Goal: Task Accomplishment & Management: Complete application form

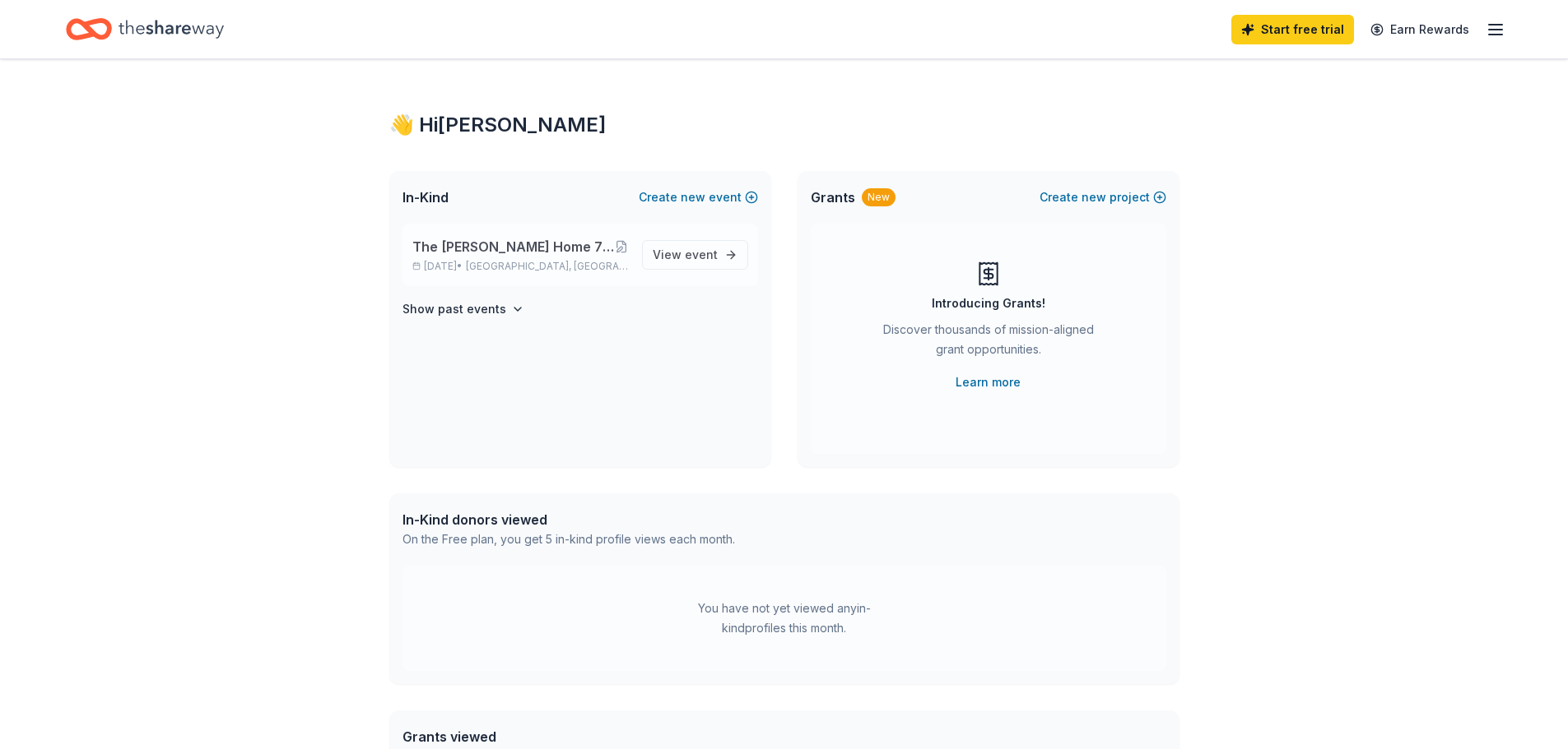
click at [465, 260] on p "[DATE] • [GEOGRAPHIC_DATA], [GEOGRAPHIC_DATA]" at bounding box center [521, 267] width 217 height 13
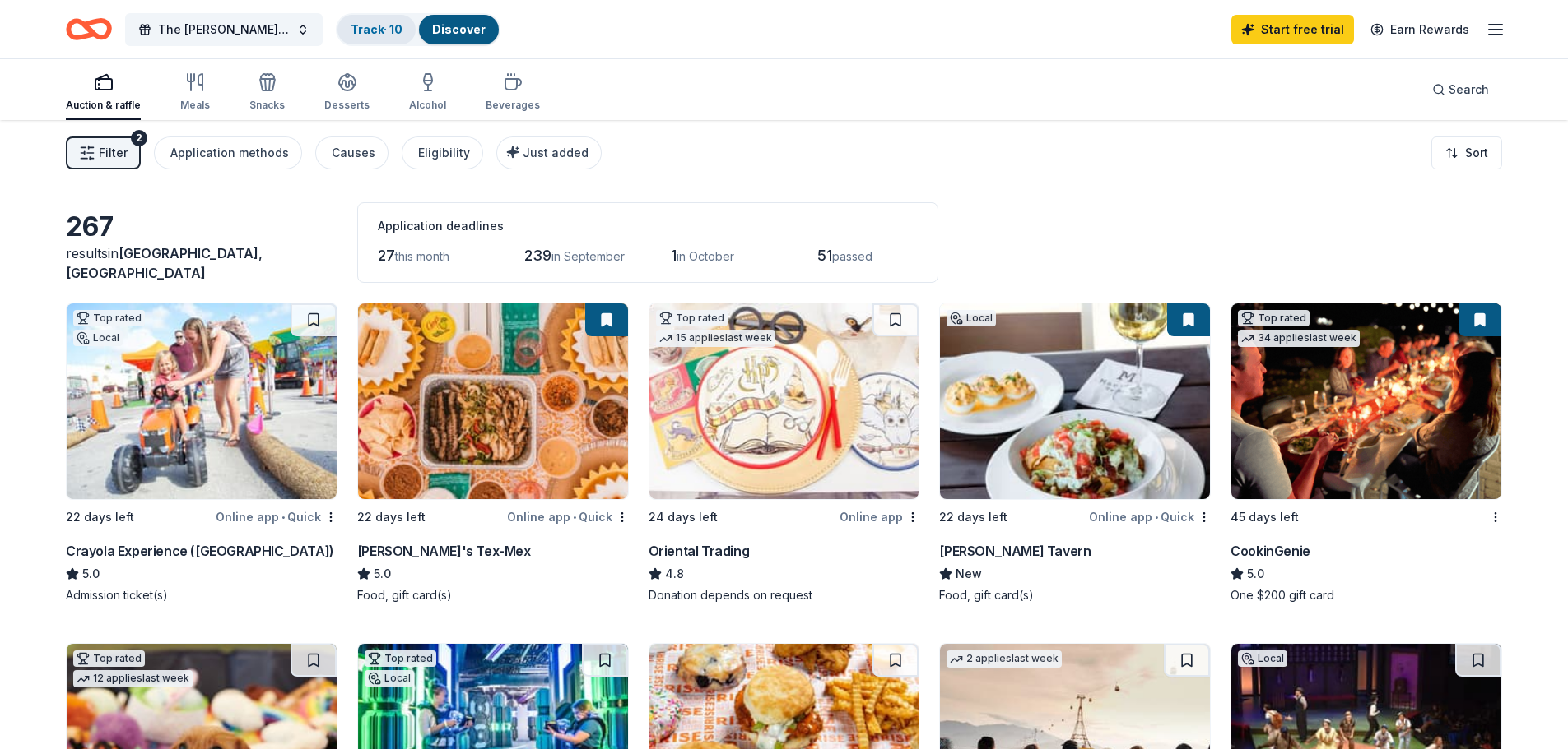
click at [370, 38] on div "Track · 10" at bounding box center [377, 29] width 78 height 30
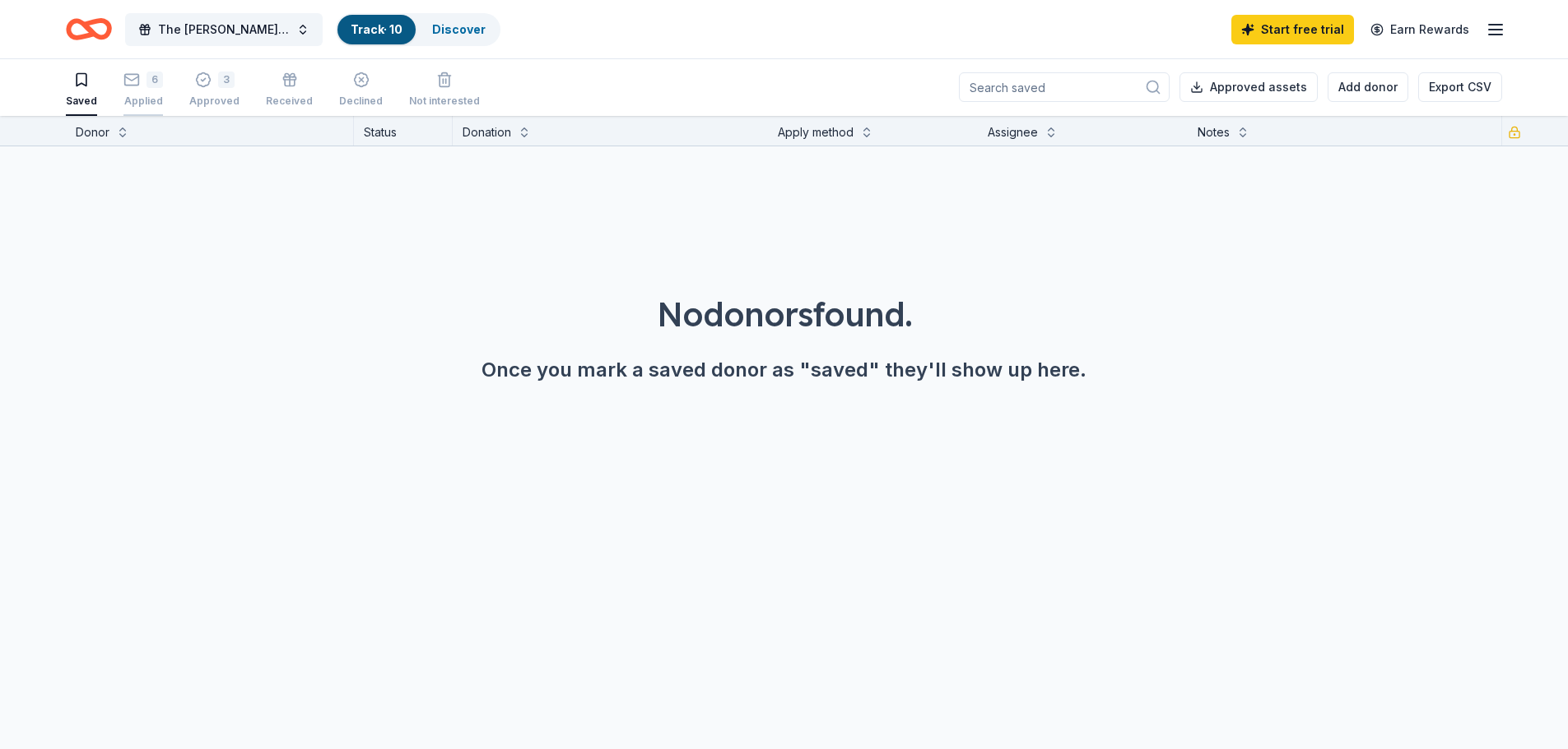
click at [141, 90] on div "6 Applied" at bounding box center [143, 90] width 39 height 36
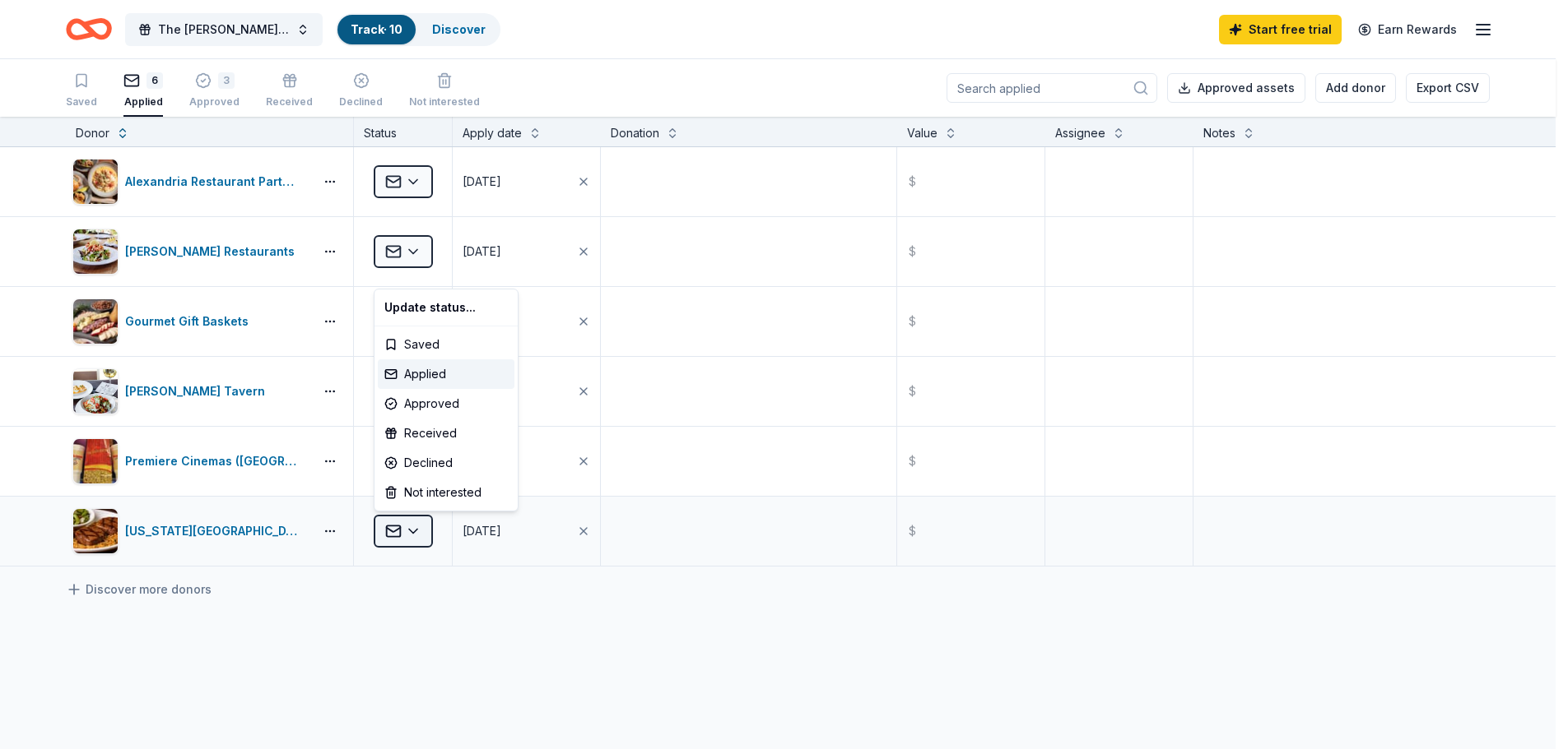
click at [415, 528] on html "The Russell Home 7th Annual "Enchanting Masquerade" Gala Track · 10 Discover St…" at bounding box center [784, 374] width 1568 height 749
click at [428, 404] on div "Approved" at bounding box center [446, 403] width 137 height 30
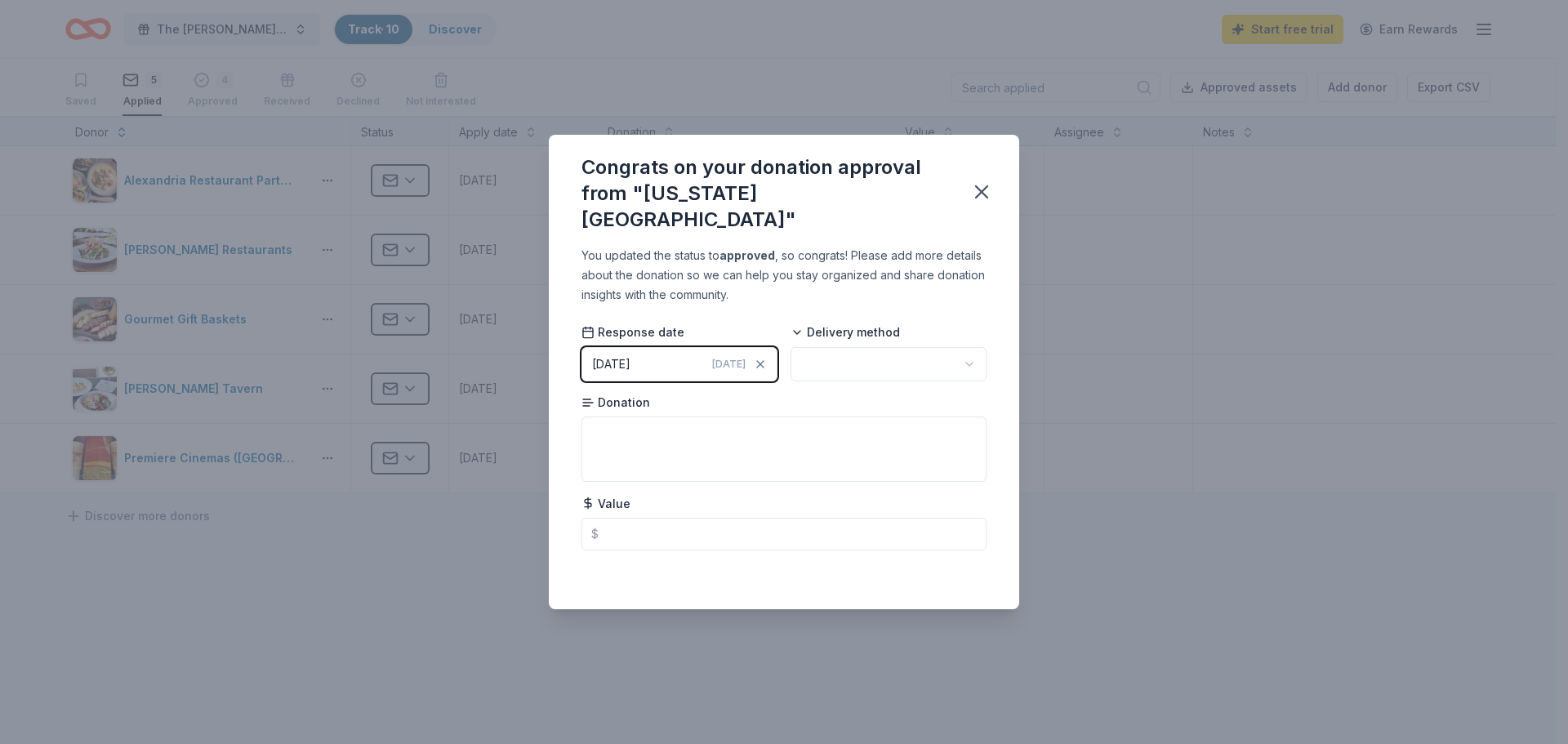
click at [736, 358] on span "Today" at bounding box center [728, 364] width 33 height 13
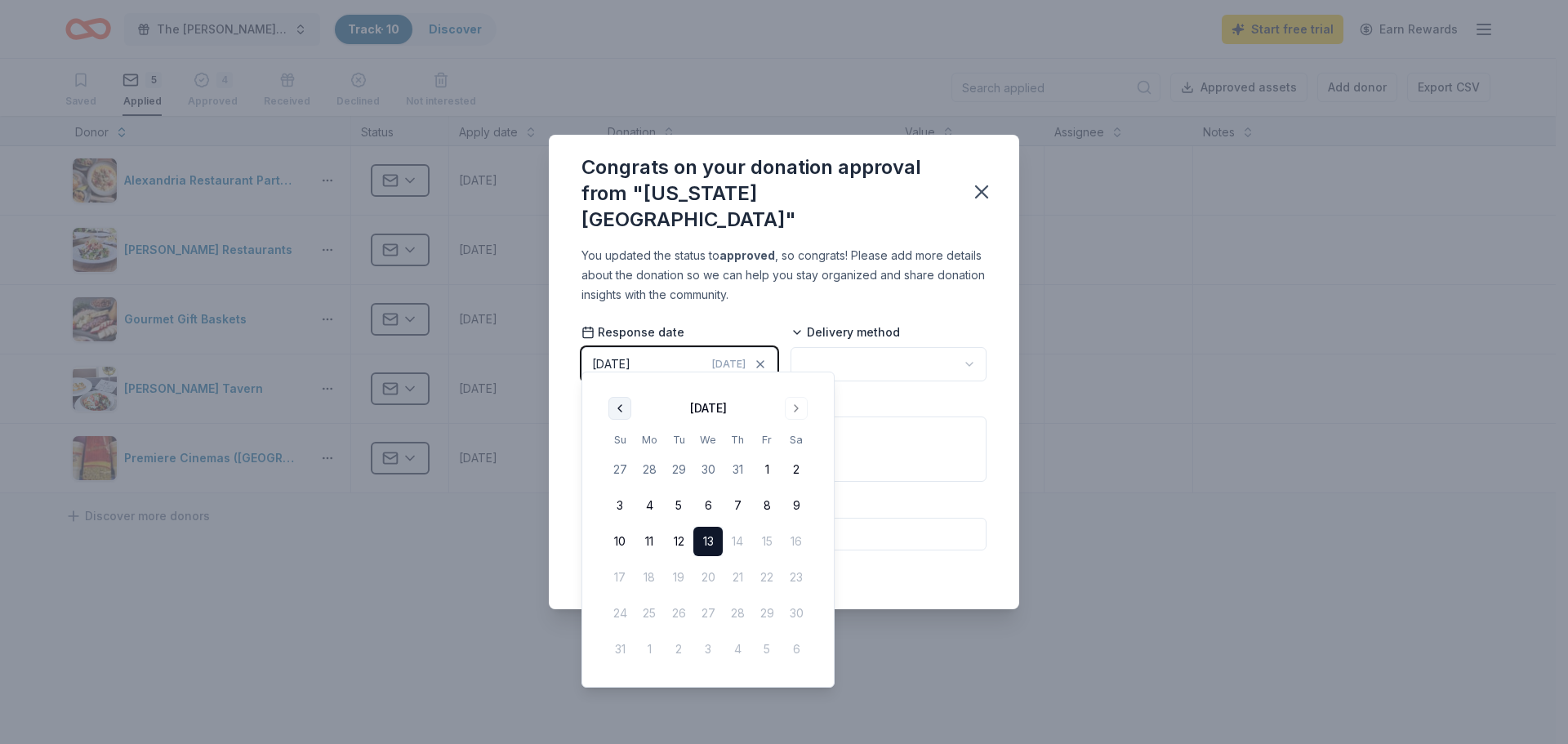
click at [615, 405] on button "Go to previous month" at bounding box center [619, 408] width 23 height 23
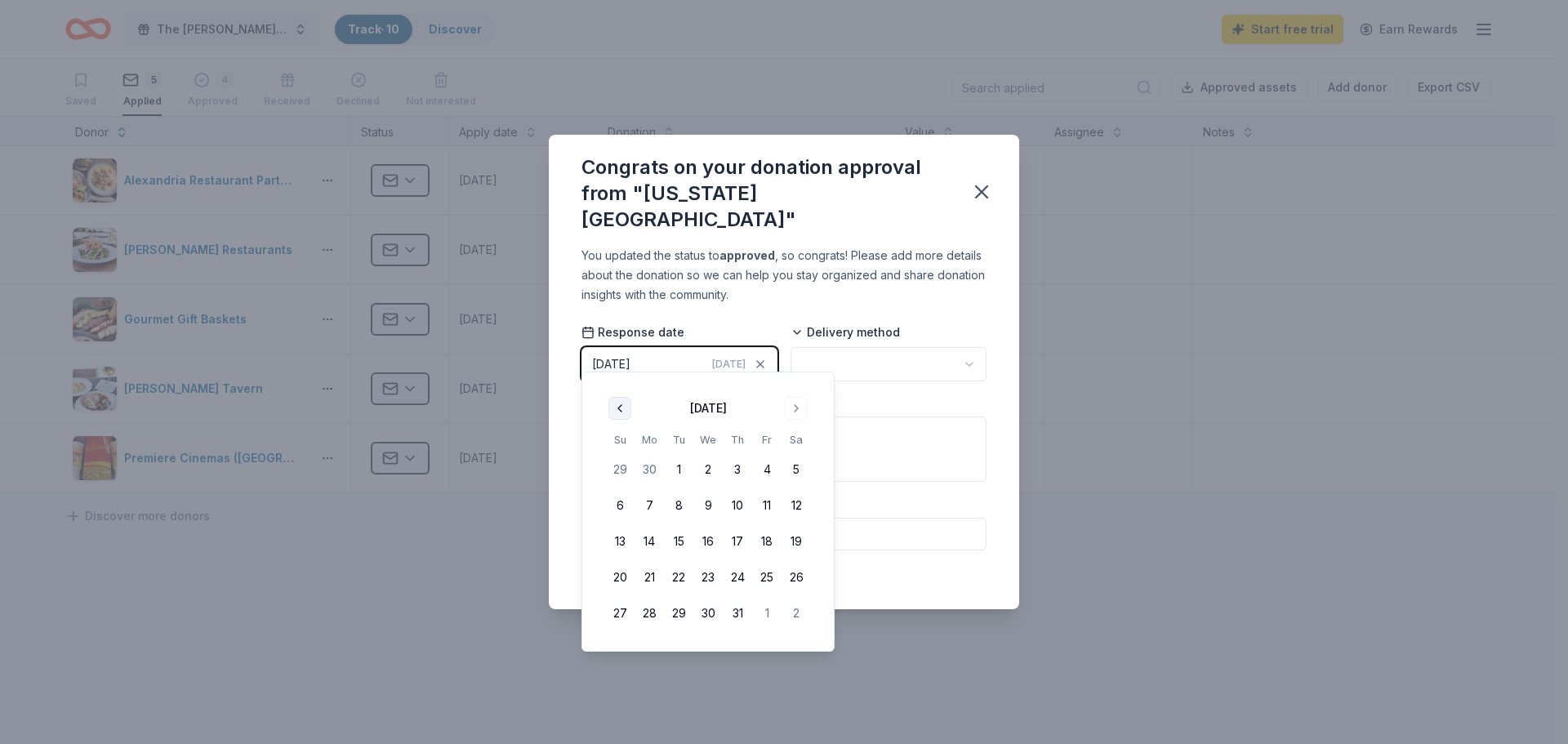
click at [616, 406] on button "Go to previous month" at bounding box center [619, 408] width 23 height 23
drag, startPoint x: 761, startPoint y: 466, endPoint x: 717, endPoint y: 446, distance: 48.3
click at [761, 466] on button "6" at bounding box center [766, 469] width 30 height 30
click at [901, 362] on html "The Russell Home 7th Annual "Enchanting Masquerade" Gala Track · 10 Discover St…" at bounding box center [784, 372] width 1568 height 744
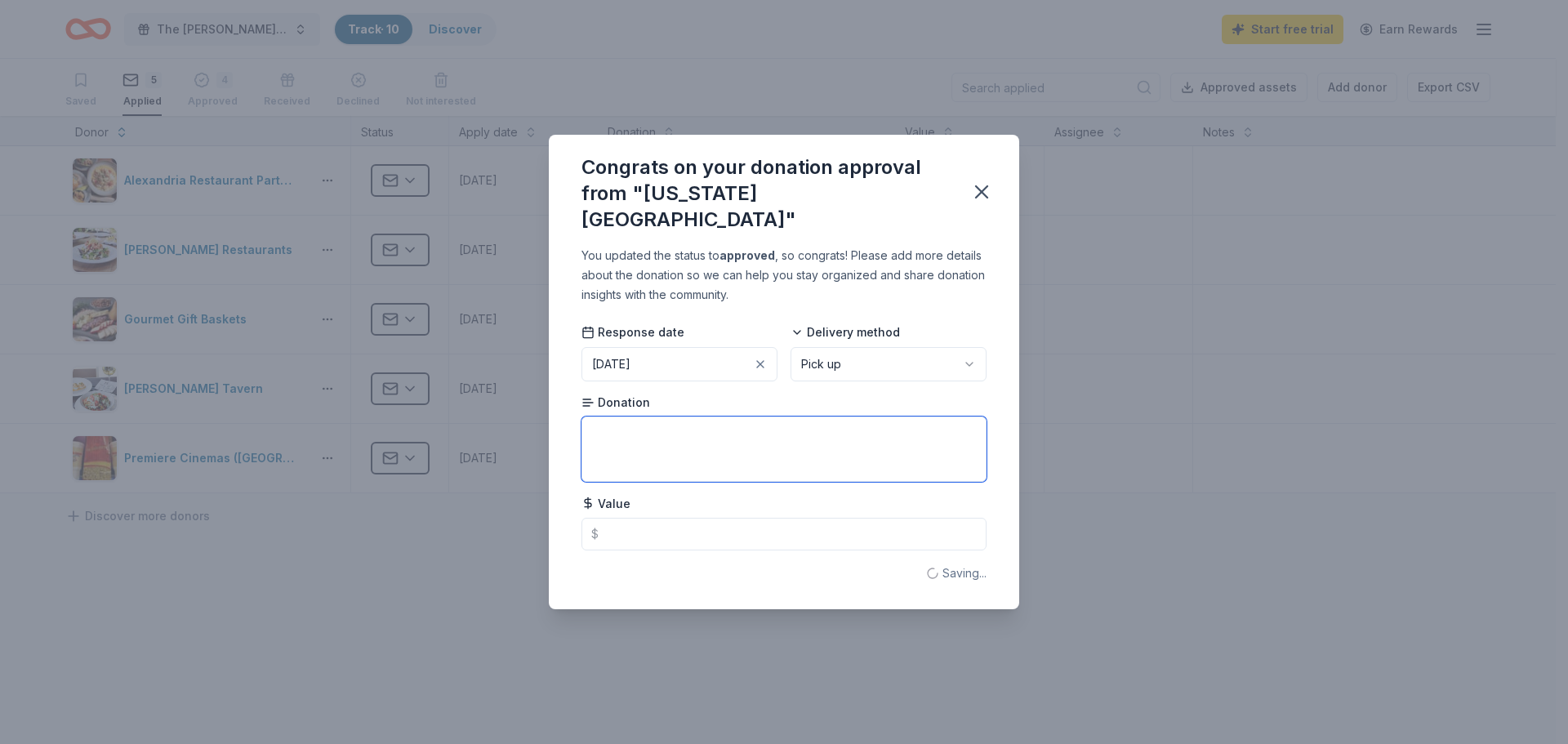
click at [670, 432] on textarea at bounding box center [784, 449] width 405 height 65
type textarea "Dinner for 2 and sauces / peanut bucket"
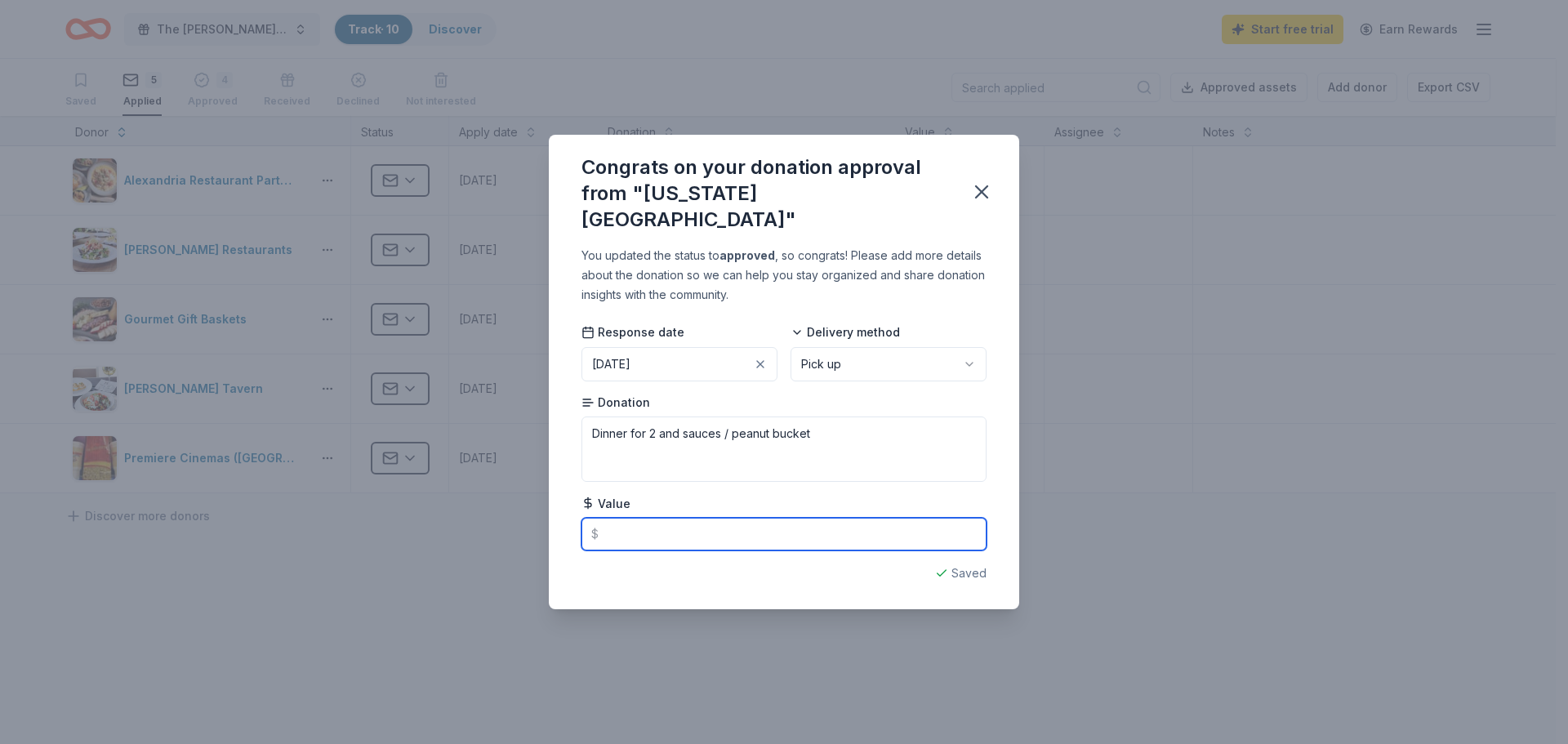
click at [622, 518] on input "text" at bounding box center [784, 534] width 405 height 33
type input "75.00"
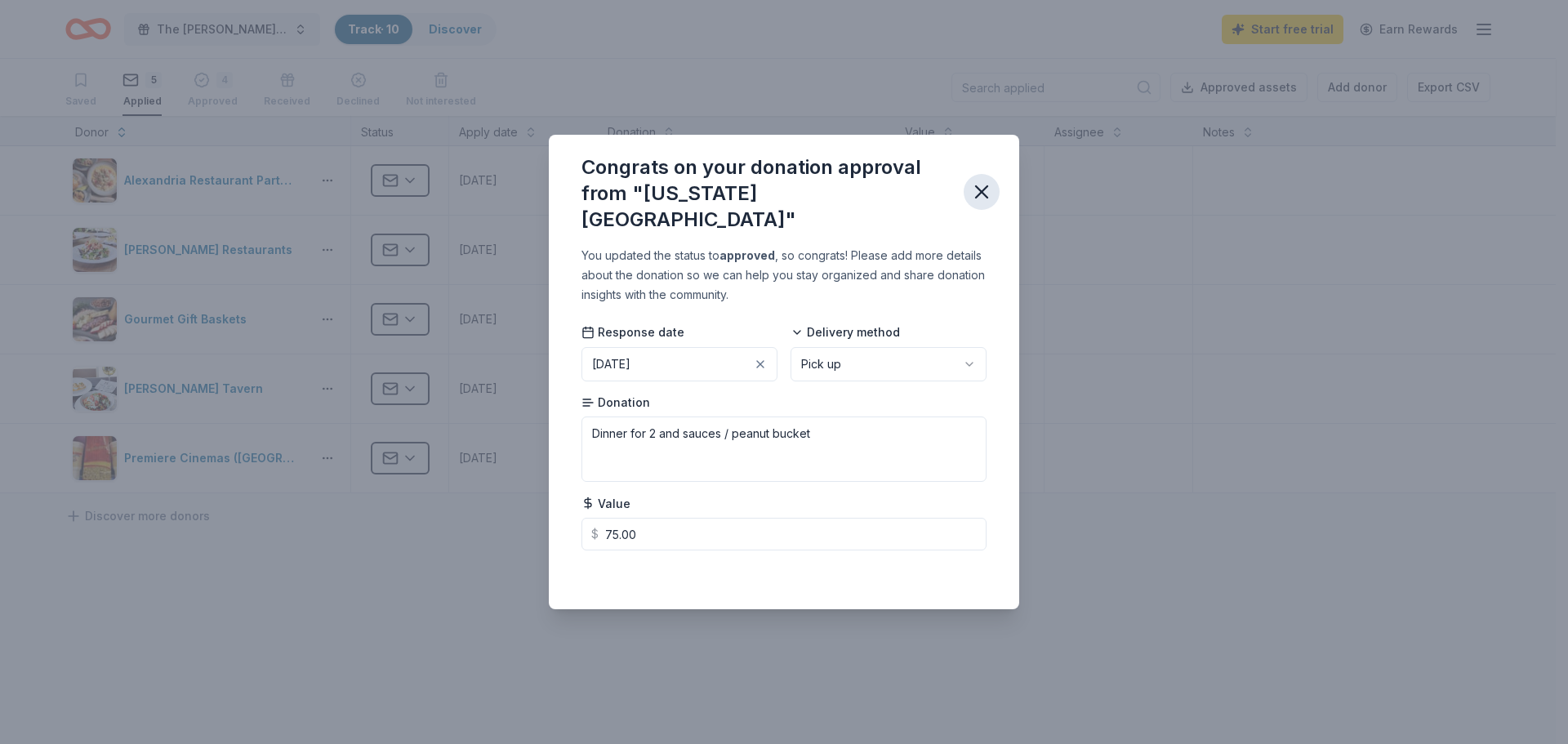
click at [985, 193] on icon "button" at bounding box center [981, 192] width 23 height 23
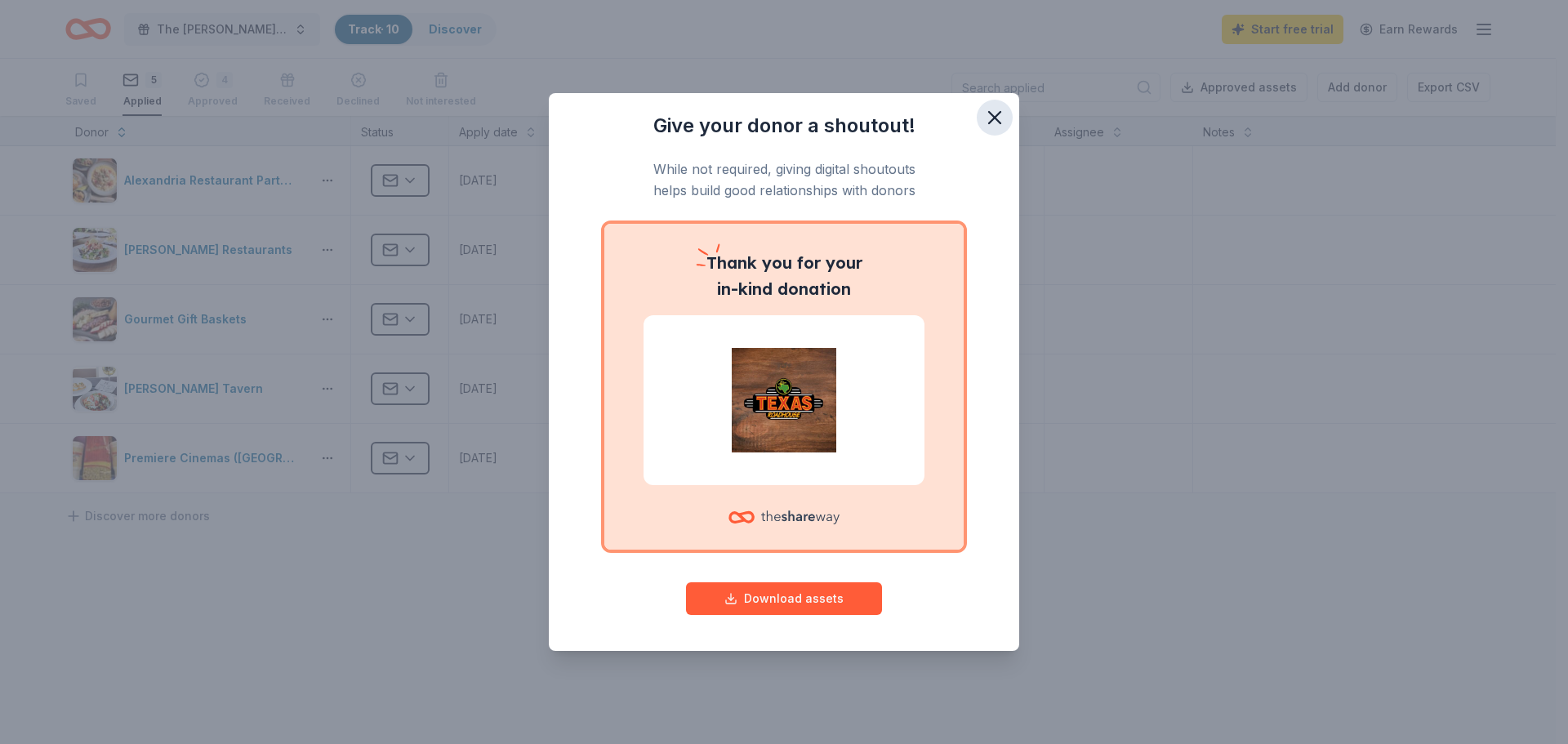
click at [1000, 112] on icon "button" at bounding box center [994, 118] width 12 height 12
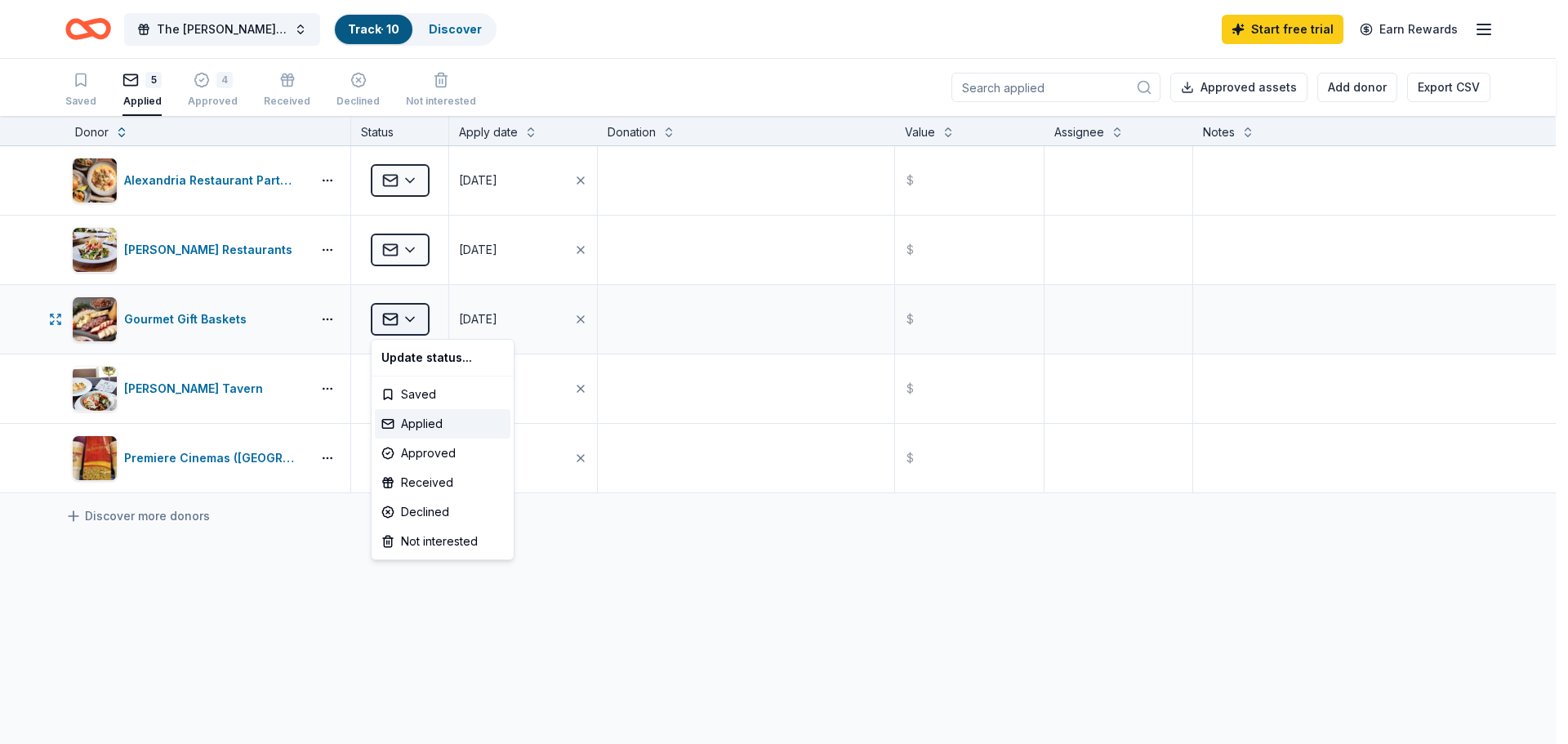
click at [406, 318] on html "The Russell Home 7th Annual "Enchanting Masquerade" Gala Track · 10 Discover St…" at bounding box center [784, 372] width 1568 height 744
click at [415, 450] on div "Approved" at bounding box center [443, 453] width 136 height 30
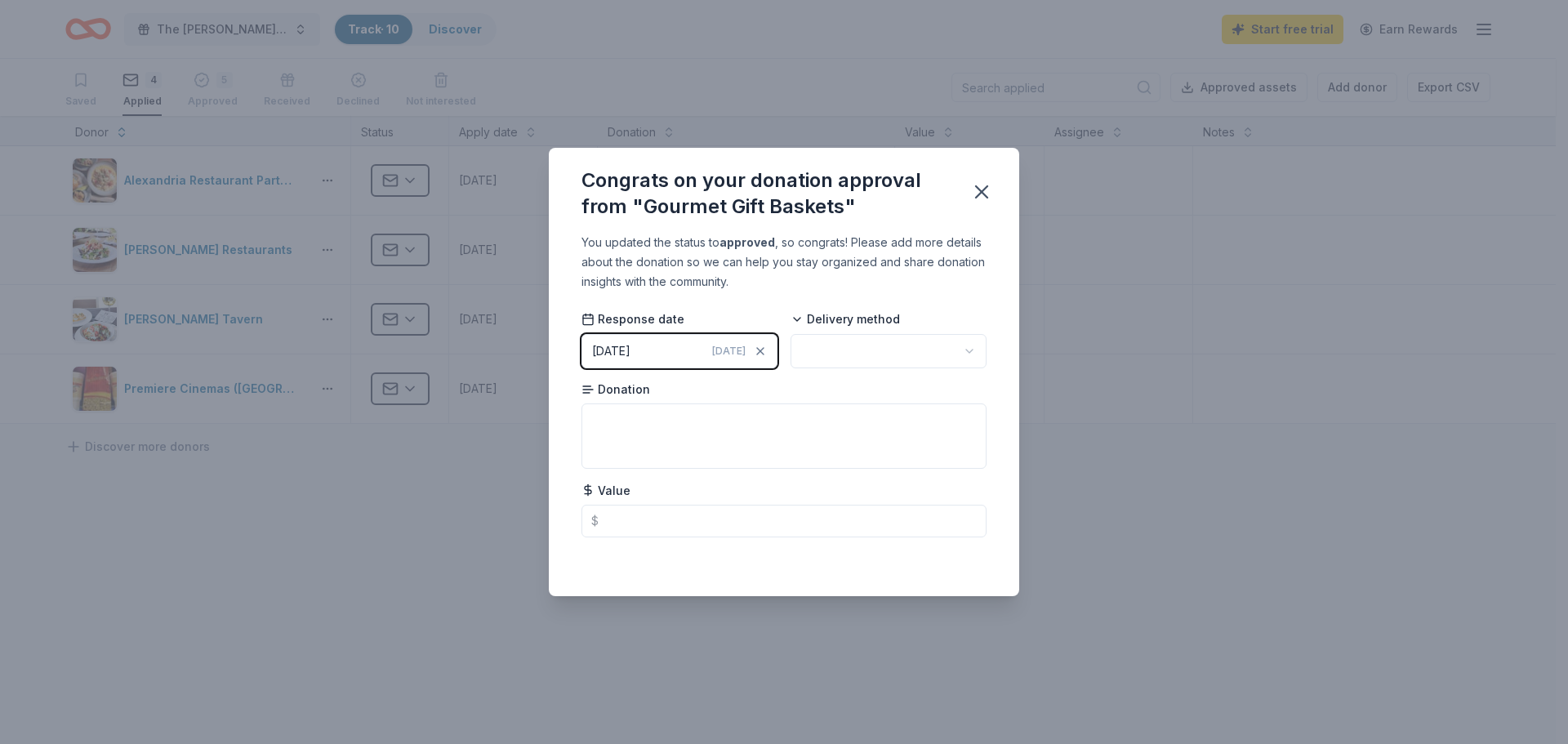
click at [733, 358] on div "Today" at bounding box center [739, 352] width 55 height 16
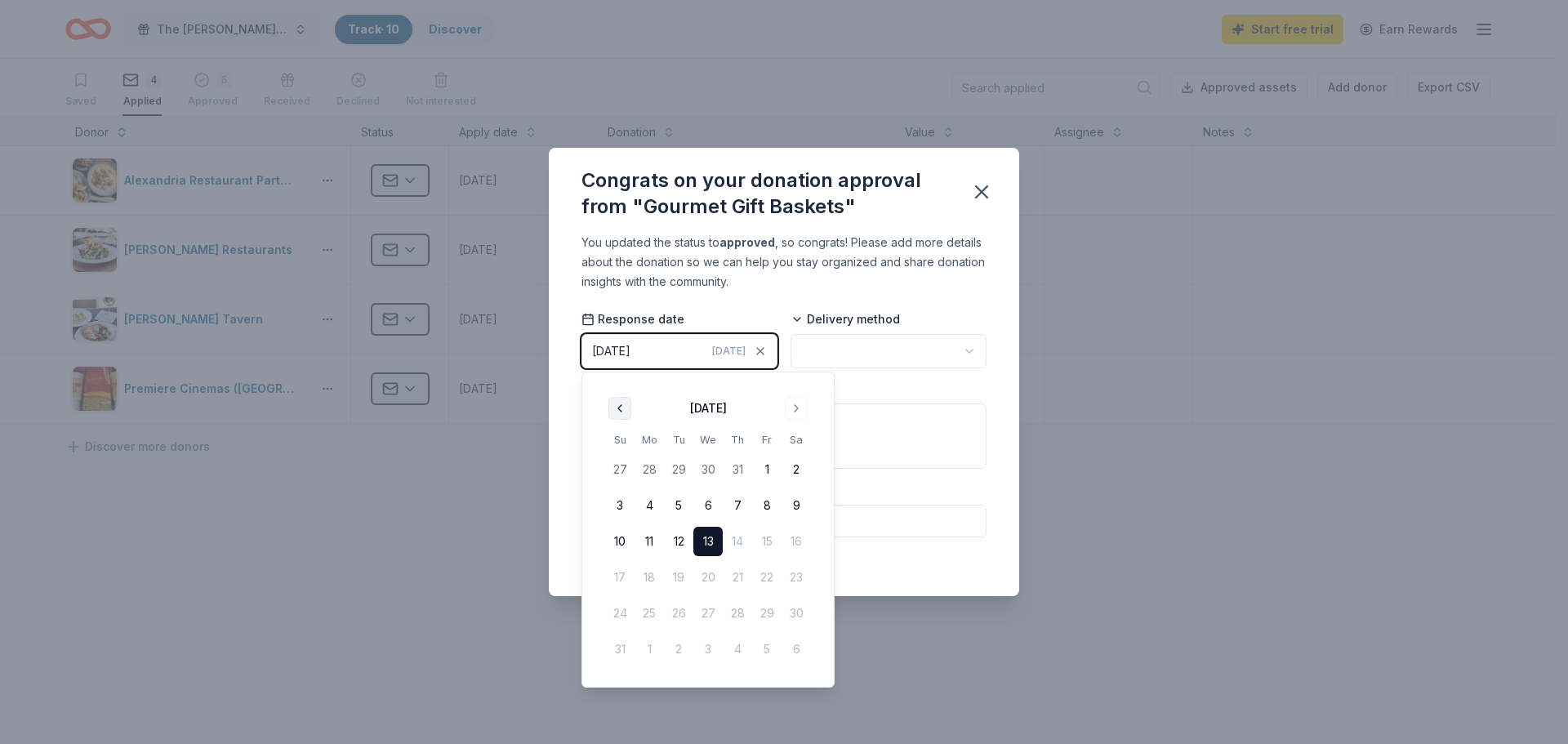
click at [624, 409] on button "Go to previous month" at bounding box center [619, 408] width 23 height 23
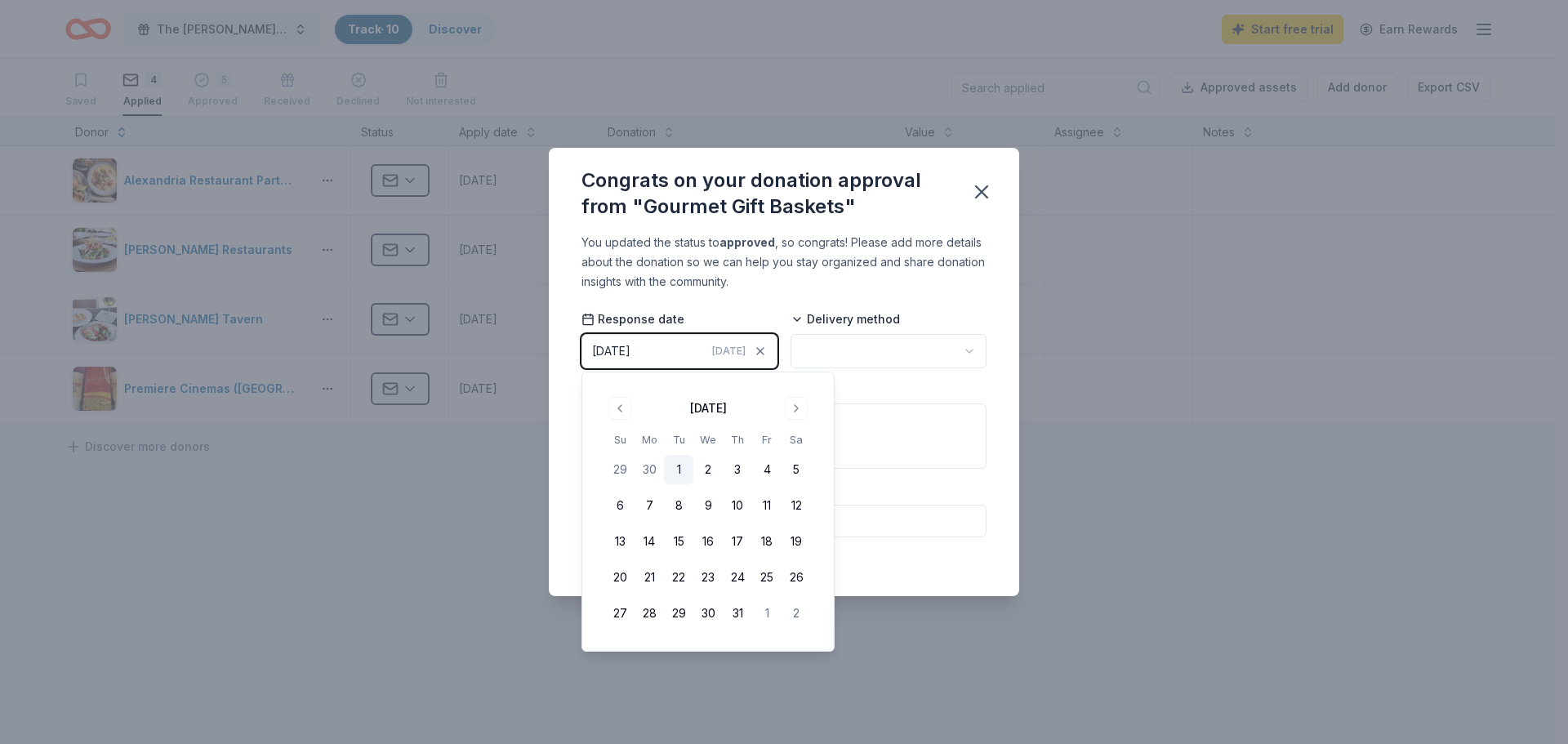
click at [671, 471] on button "1" at bounding box center [679, 469] width 30 height 30
click at [826, 356] on html "The Russell Home 7th Annual "Enchanting Masquerade" Gala Track · 10 Discover St…" at bounding box center [784, 372] width 1568 height 744
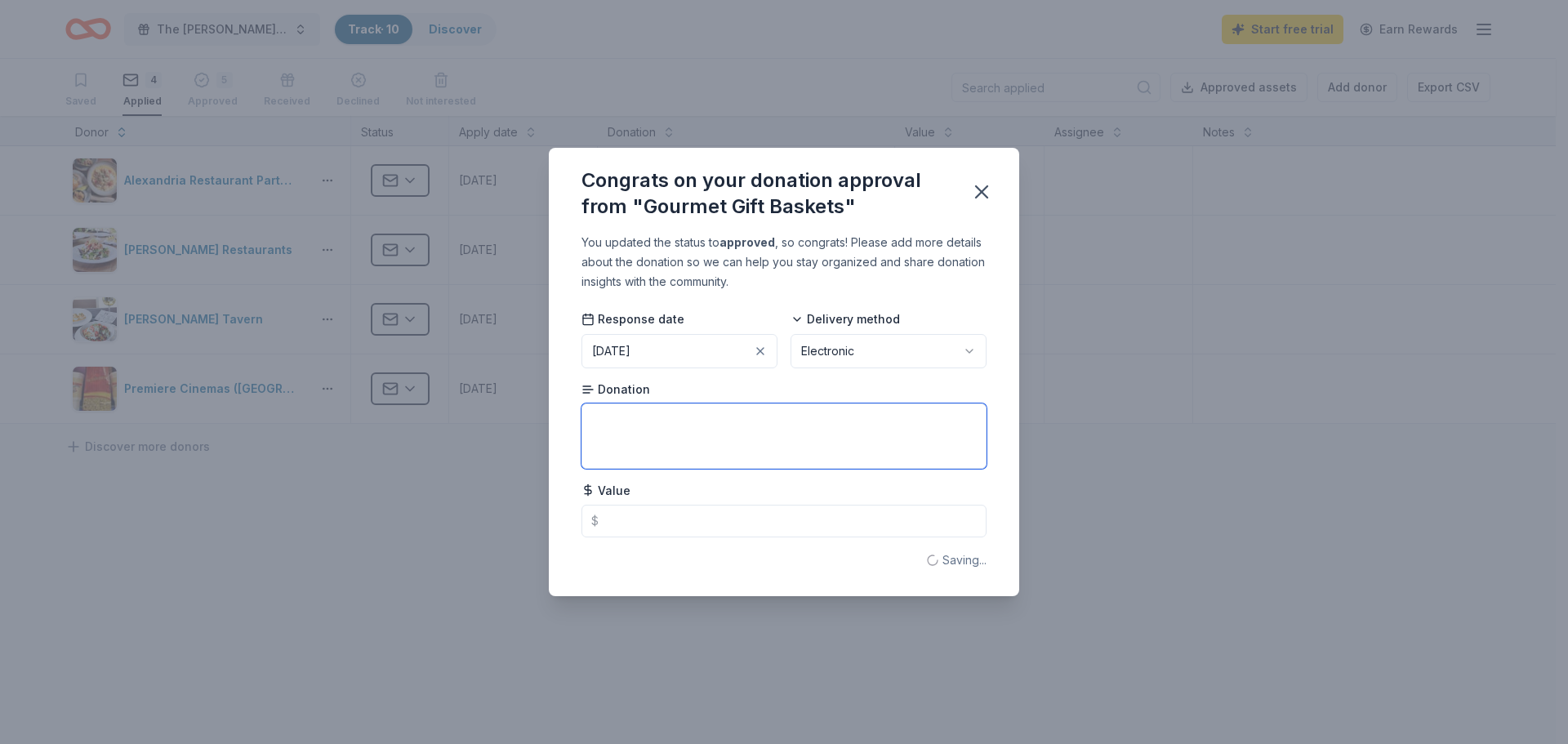
click at [656, 436] on textarea at bounding box center [784, 436] width 405 height 65
type textarea "#"
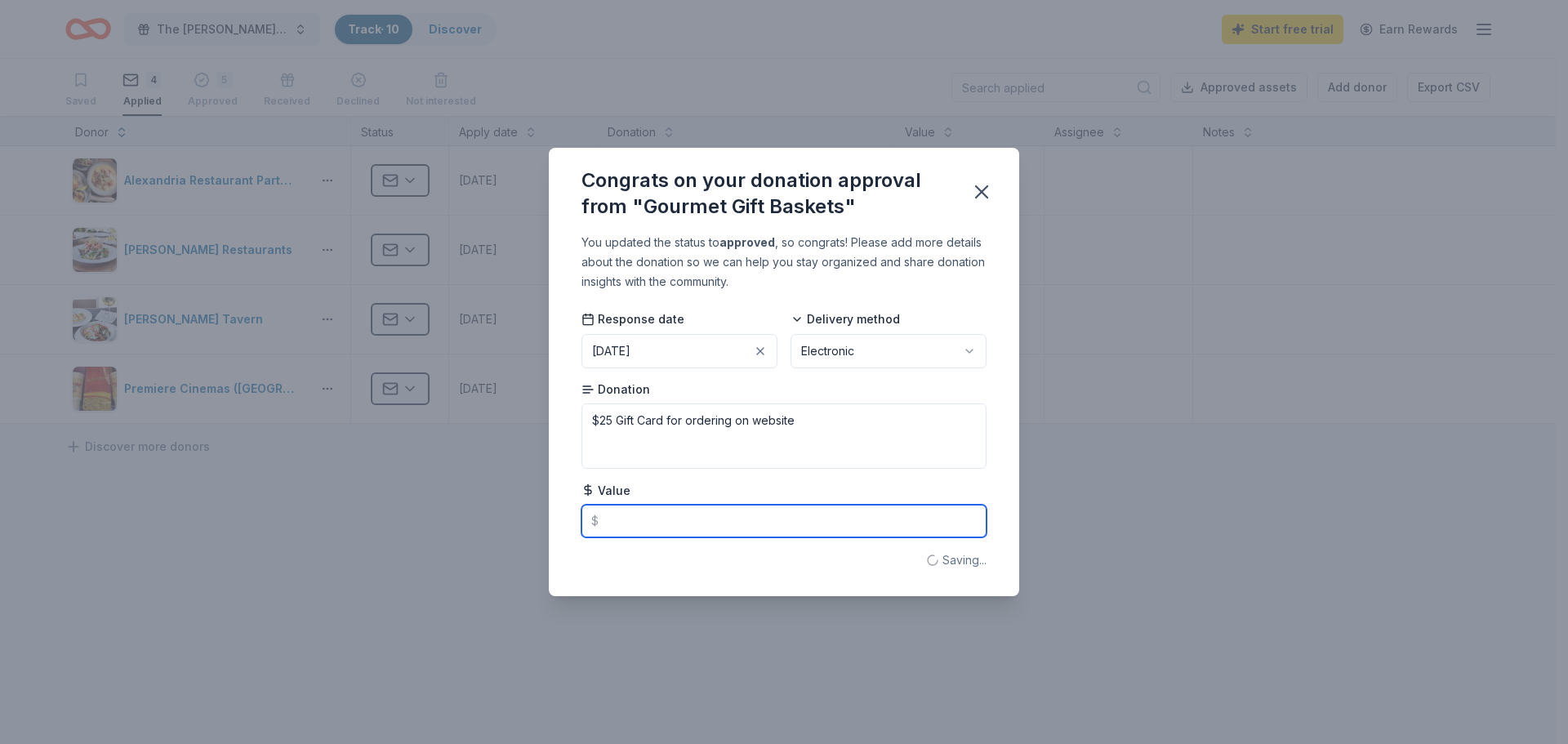
type textarea "$25 Gift Card for ordering on website"
click at [625, 516] on input "text" at bounding box center [784, 522] width 405 height 33
type input "25.00"
click at [981, 194] on icon "button" at bounding box center [981, 192] width 23 height 23
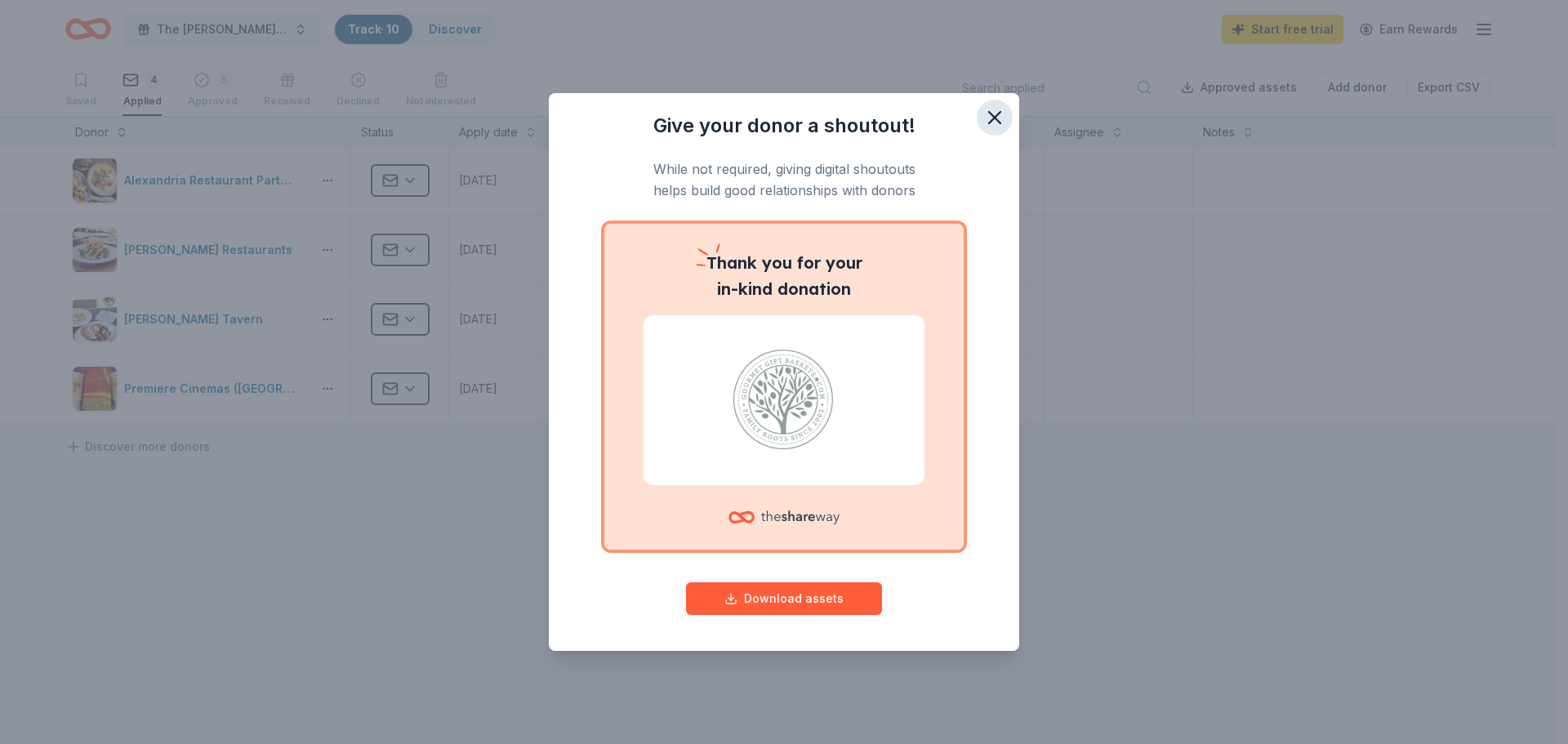
click at [991, 123] on icon "button" at bounding box center [994, 117] width 23 height 23
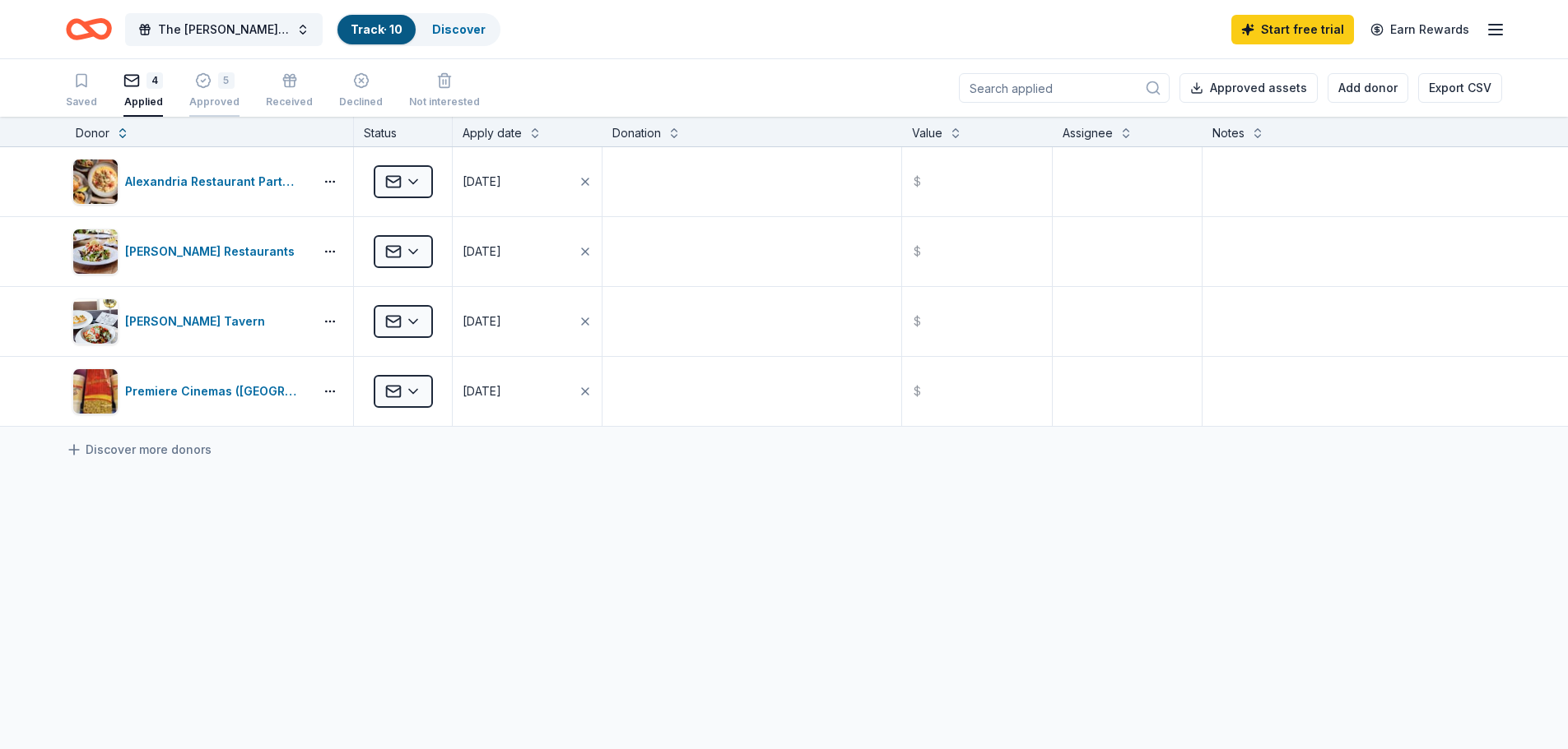
click at [206, 89] on div "5 Approved" at bounding box center [214, 82] width 50 height 36
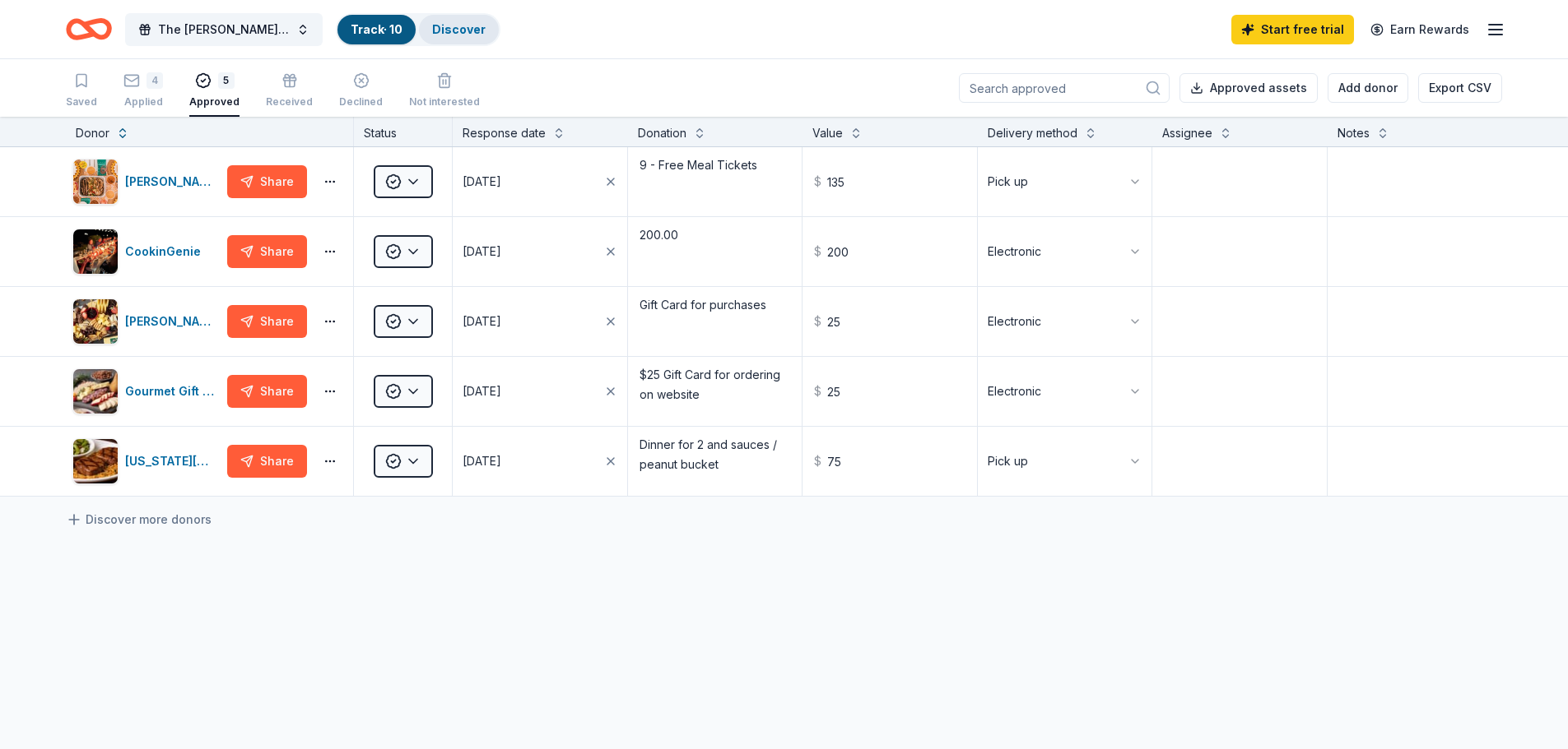
click at [466, 22] on link "Discover" at bounding box center [458, 28] width 54 height 14
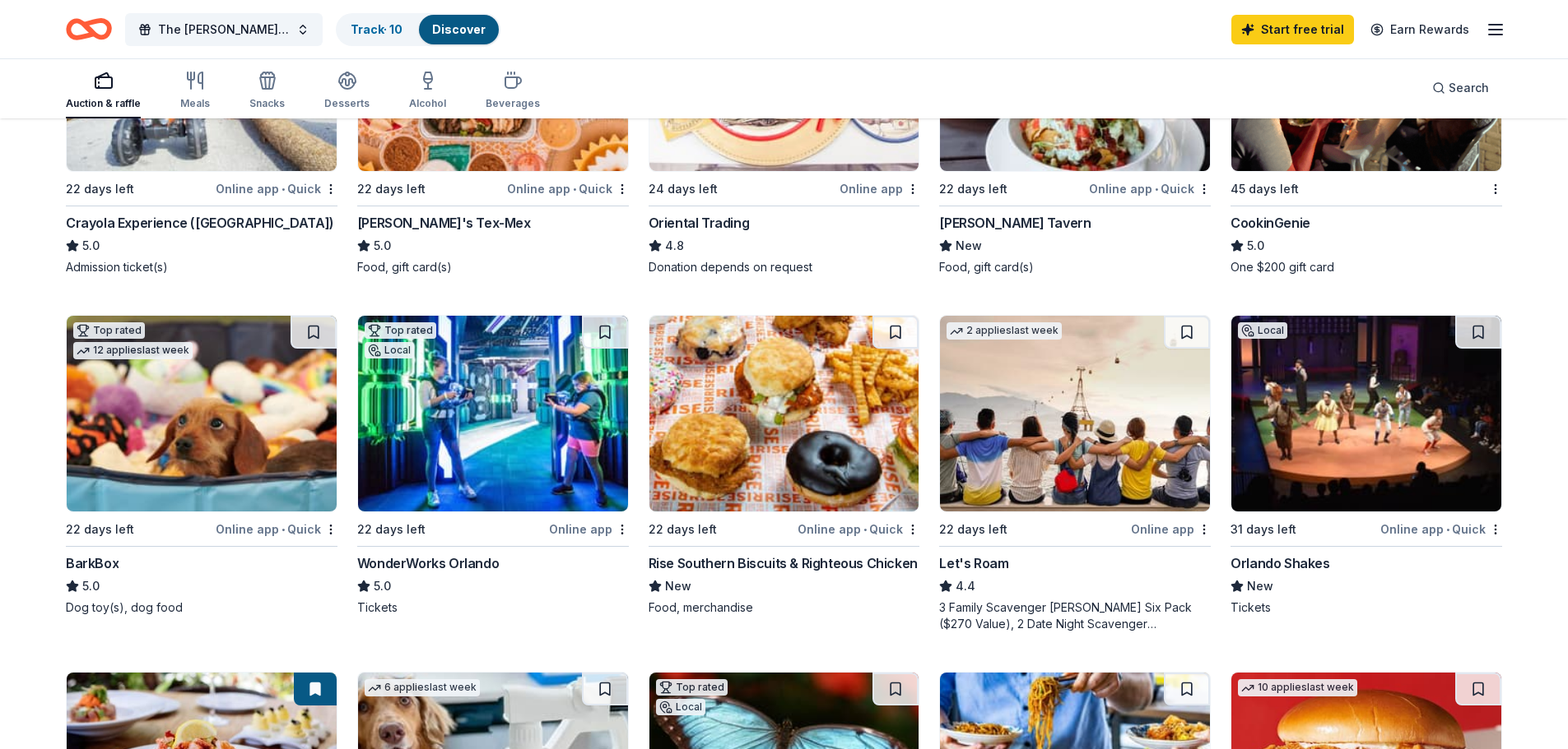
scroll to position [329, 0]
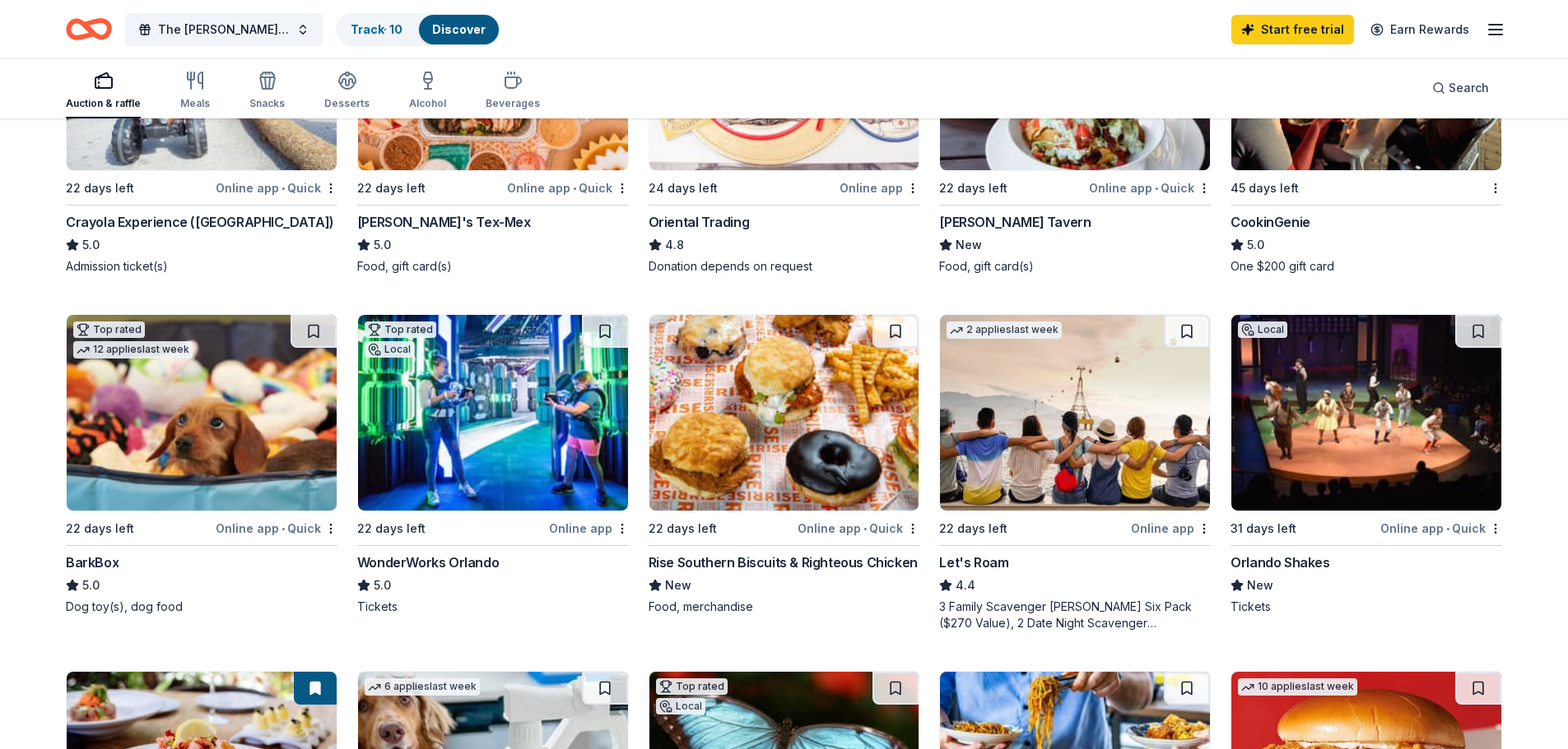
click at [87, 560] on div "BarkBox" at bounding box center [92, 562] width 53 height 20
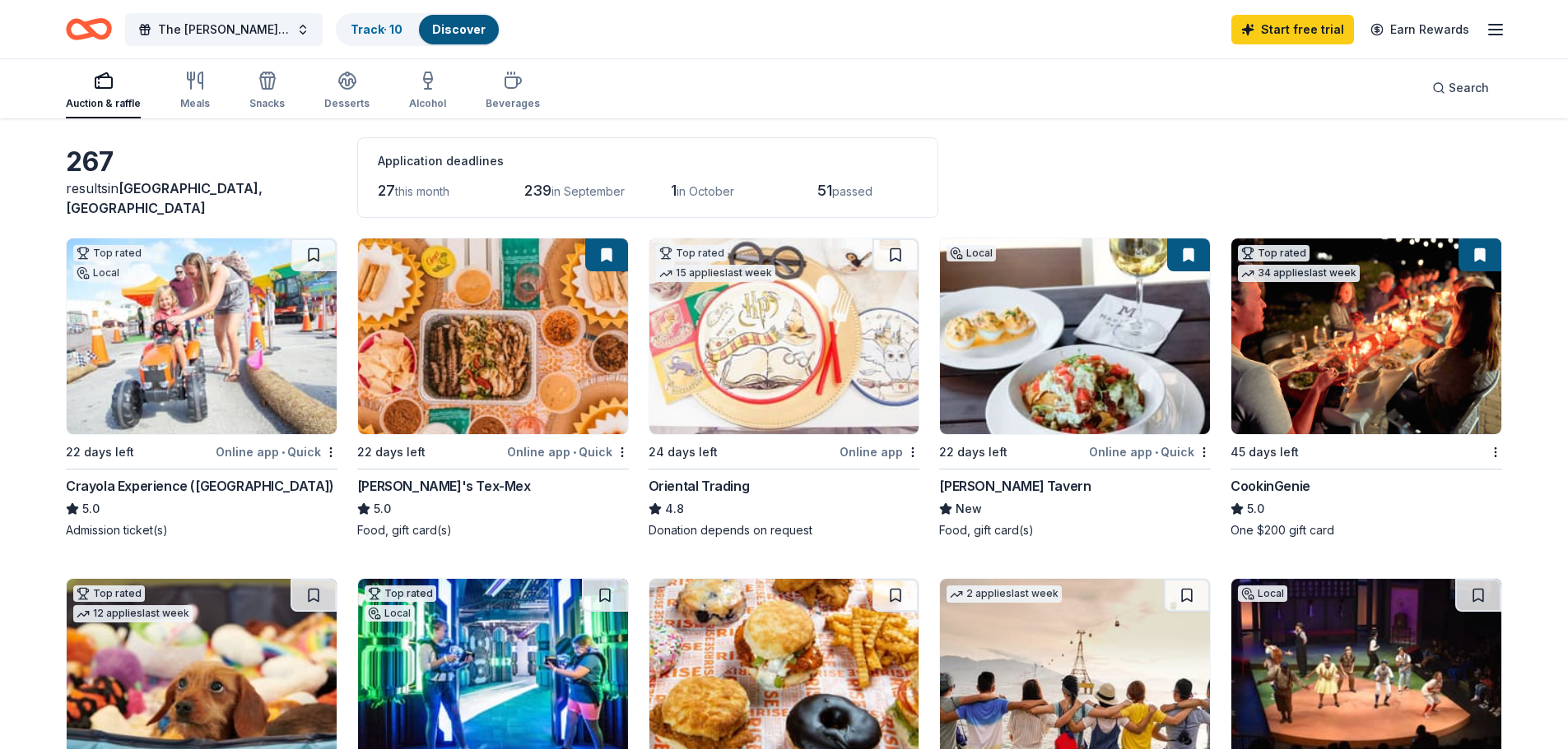
scroll to position [0, 0]
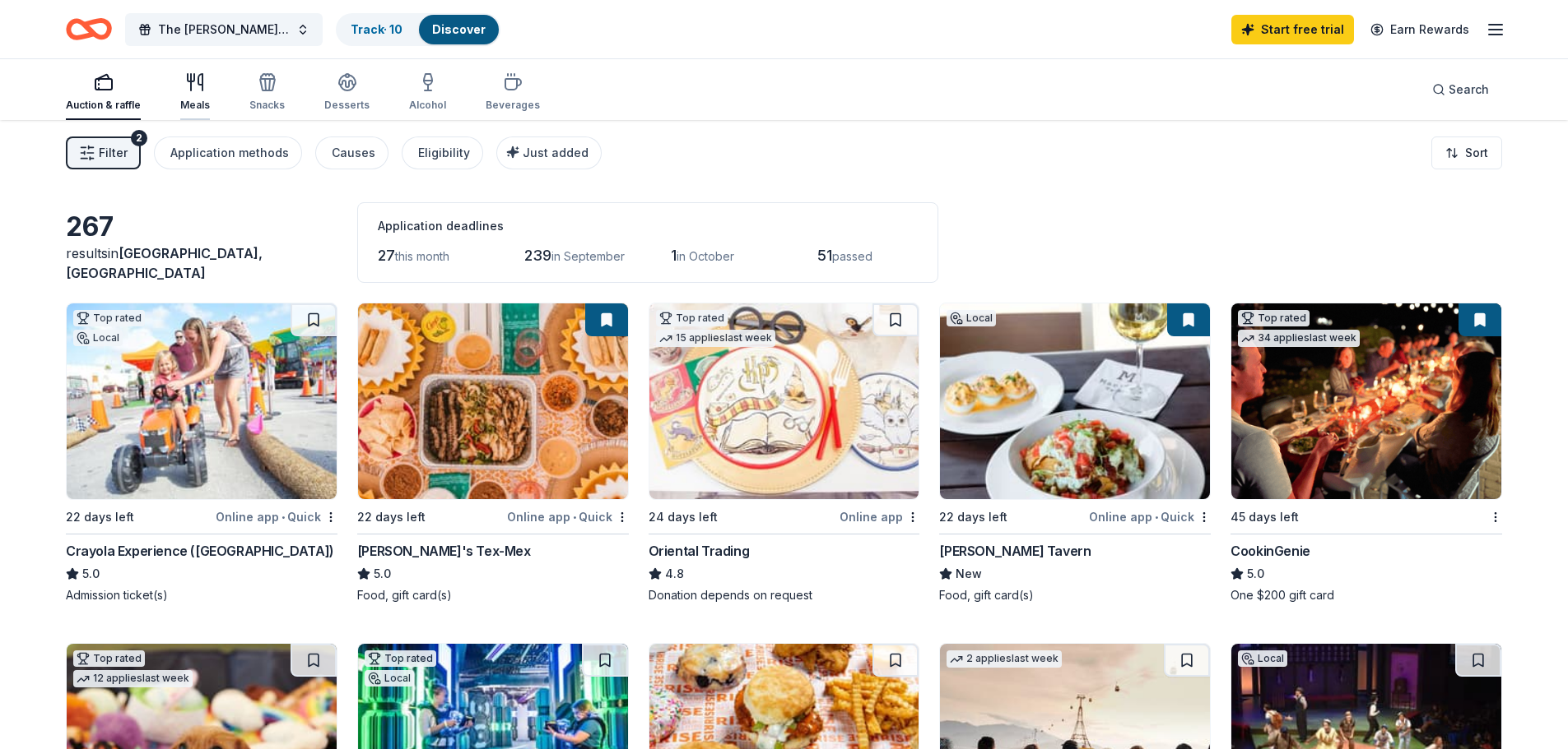
click at [190, 96] on div "Meals" at bounding box center [195, 92] width 30 height 39
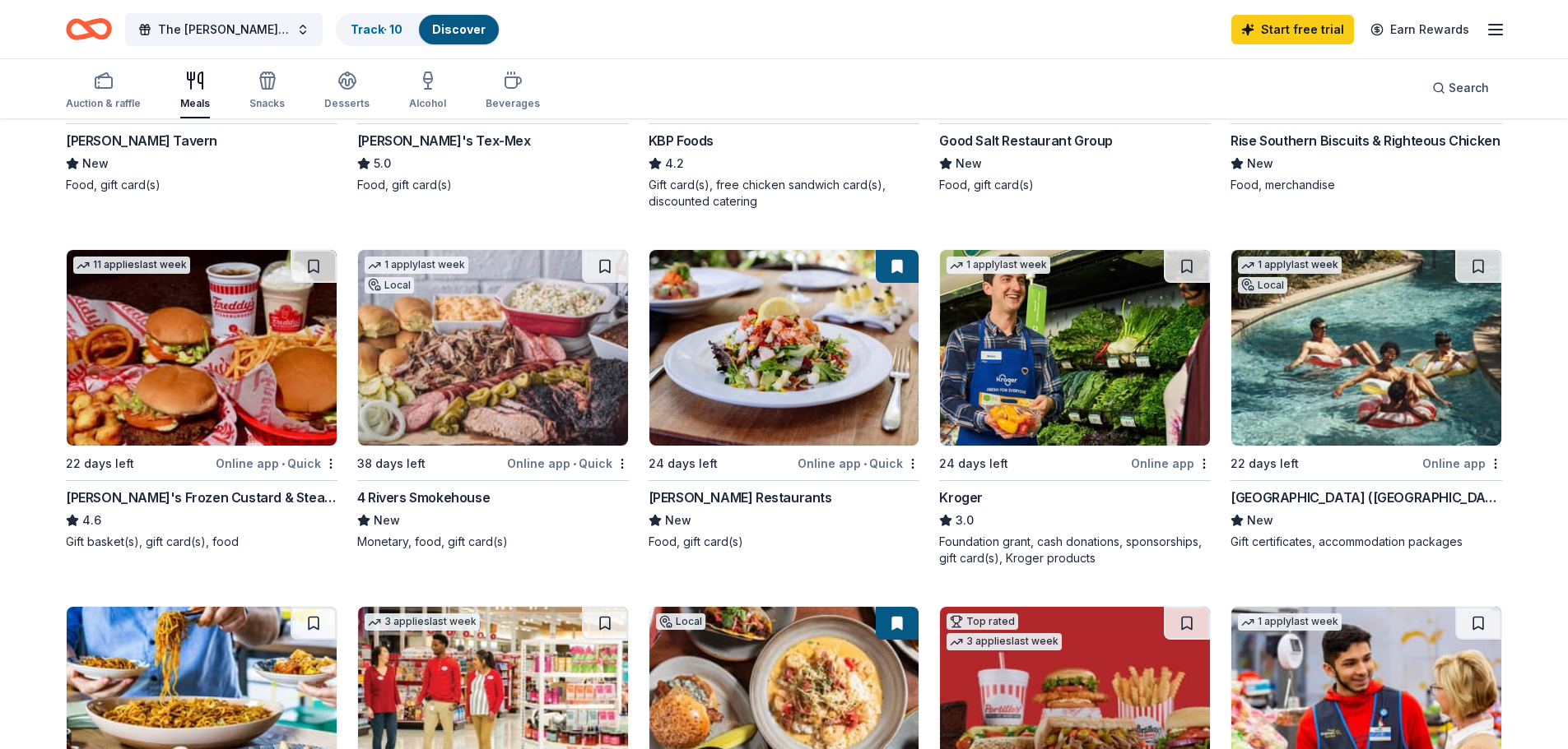
scroll to position [411, 0]
click at [1321, 499] on div "[GEOGRAPHIC_DATA] ([GEOGRAPHIC_DATA])" at bounding box center [1366, 497] width 271 height 20
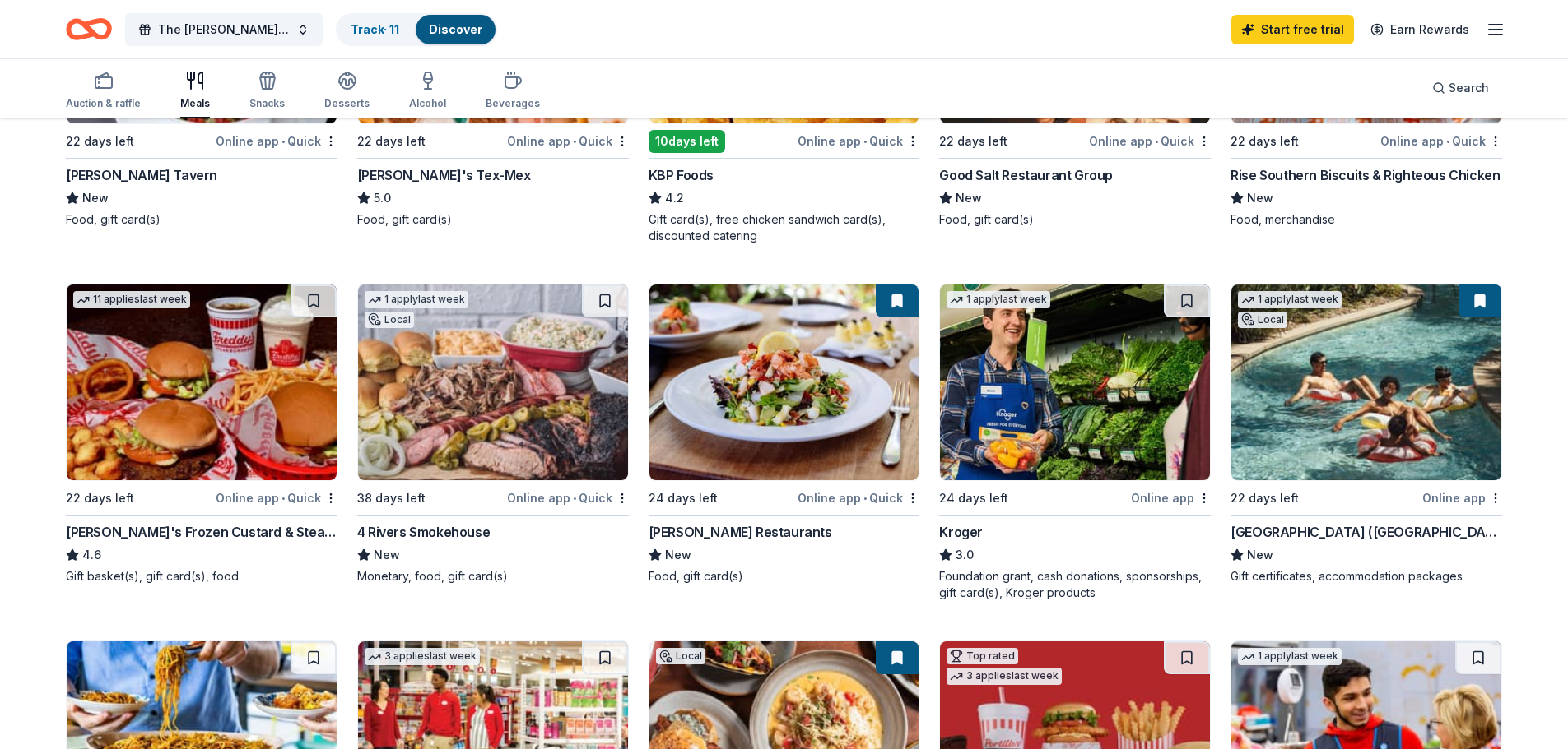
scroll to position [0, 0]
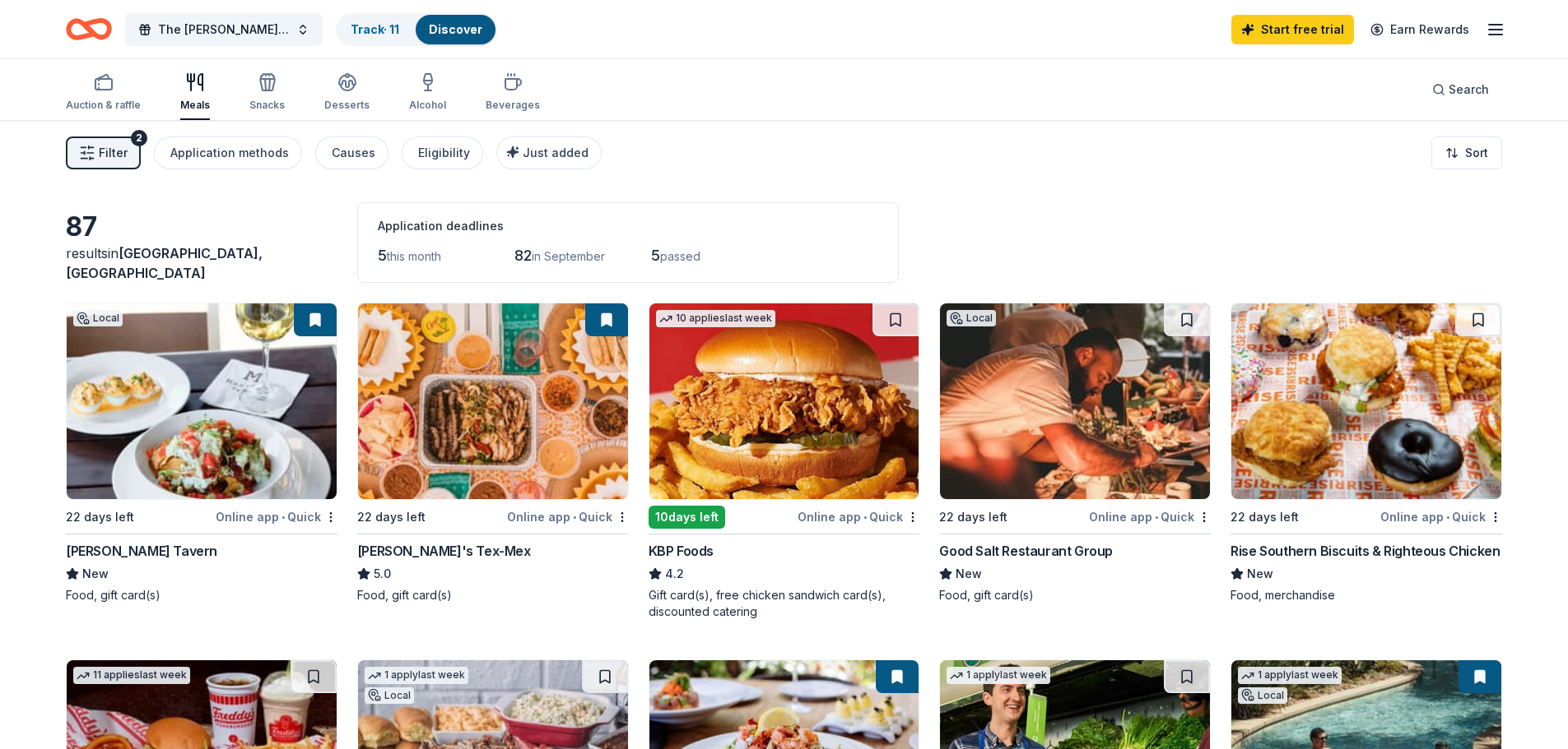
click at [454, 27] on link "Discover" at bounding box center [455, 28] width 54 height 14
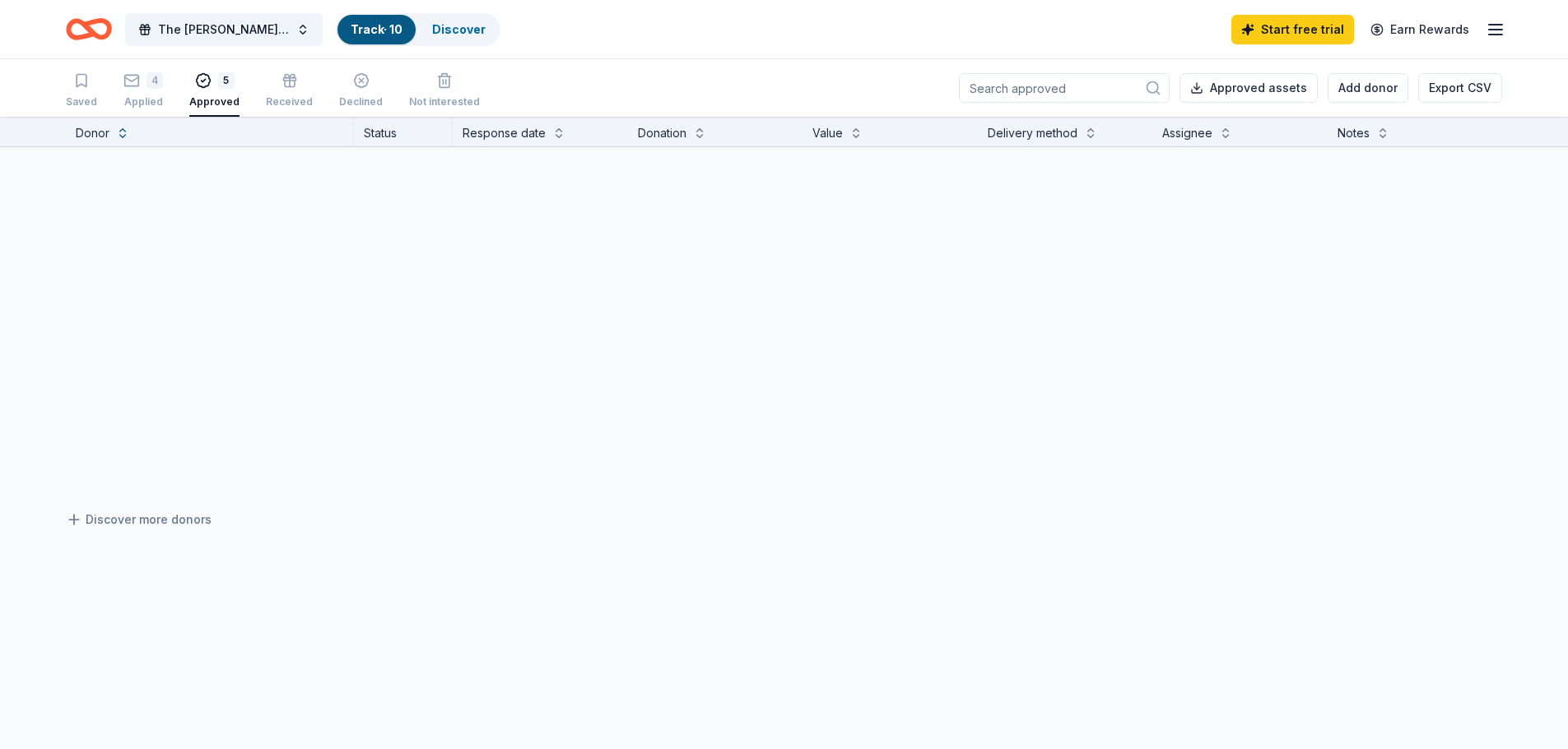
click at [386, 29] on link "Track · 10" at bounding box center [376, 28] width 52 height 14
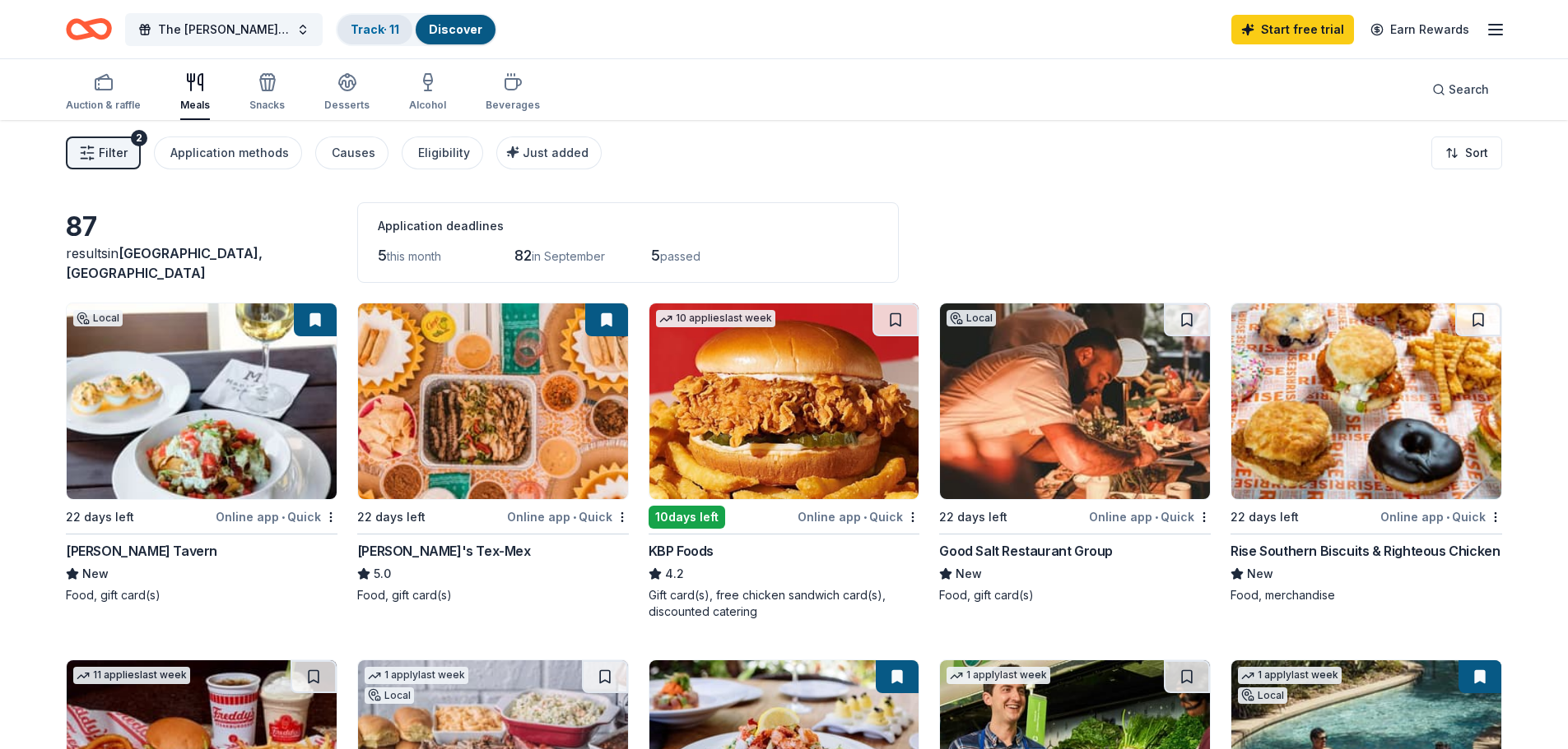
click at [384, 35] on link "Track · 11" at bounding box center [374, 28] width 48 height 14
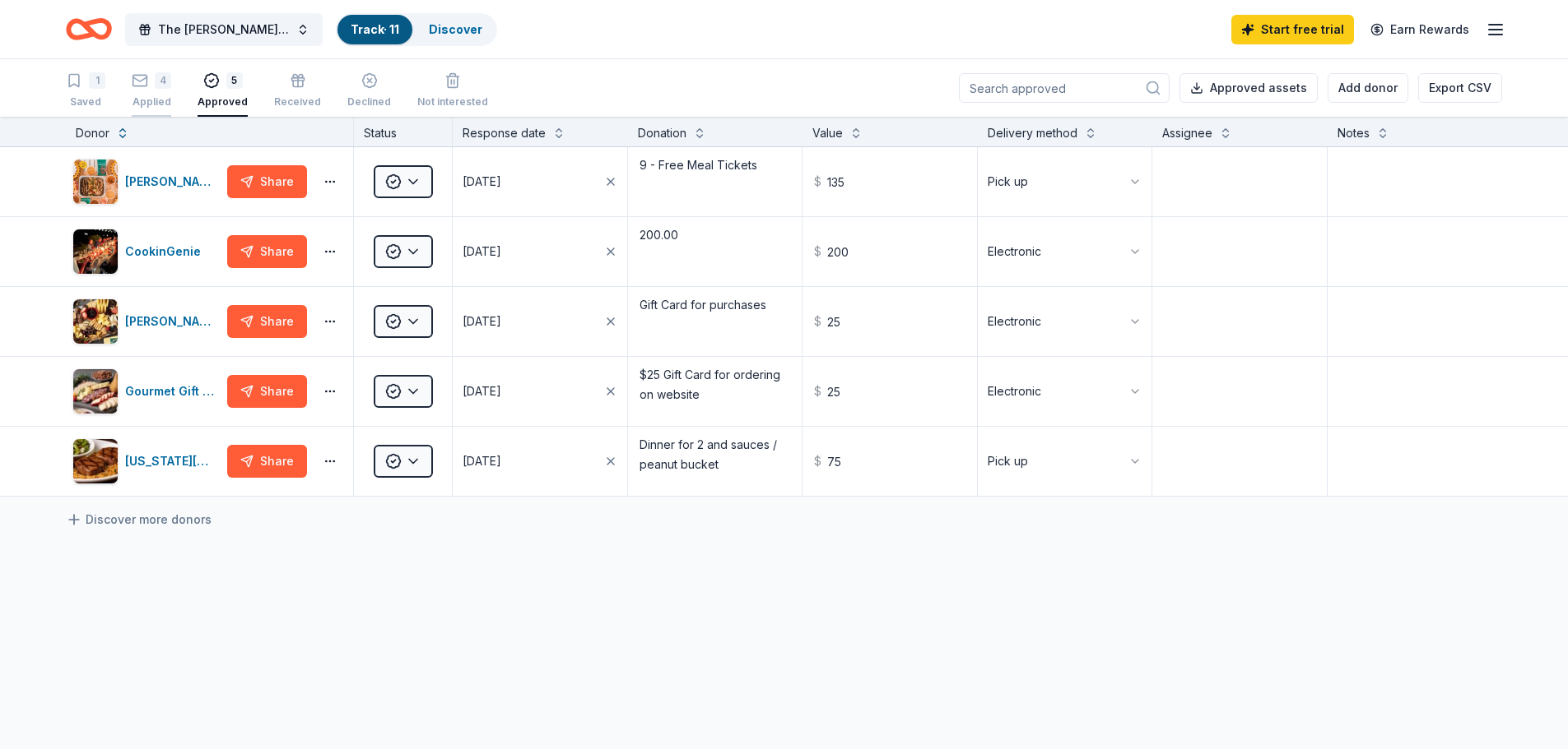
click at [152, 93] on div "4 Applied" at bounding box center [151, 91] width 39 height 36
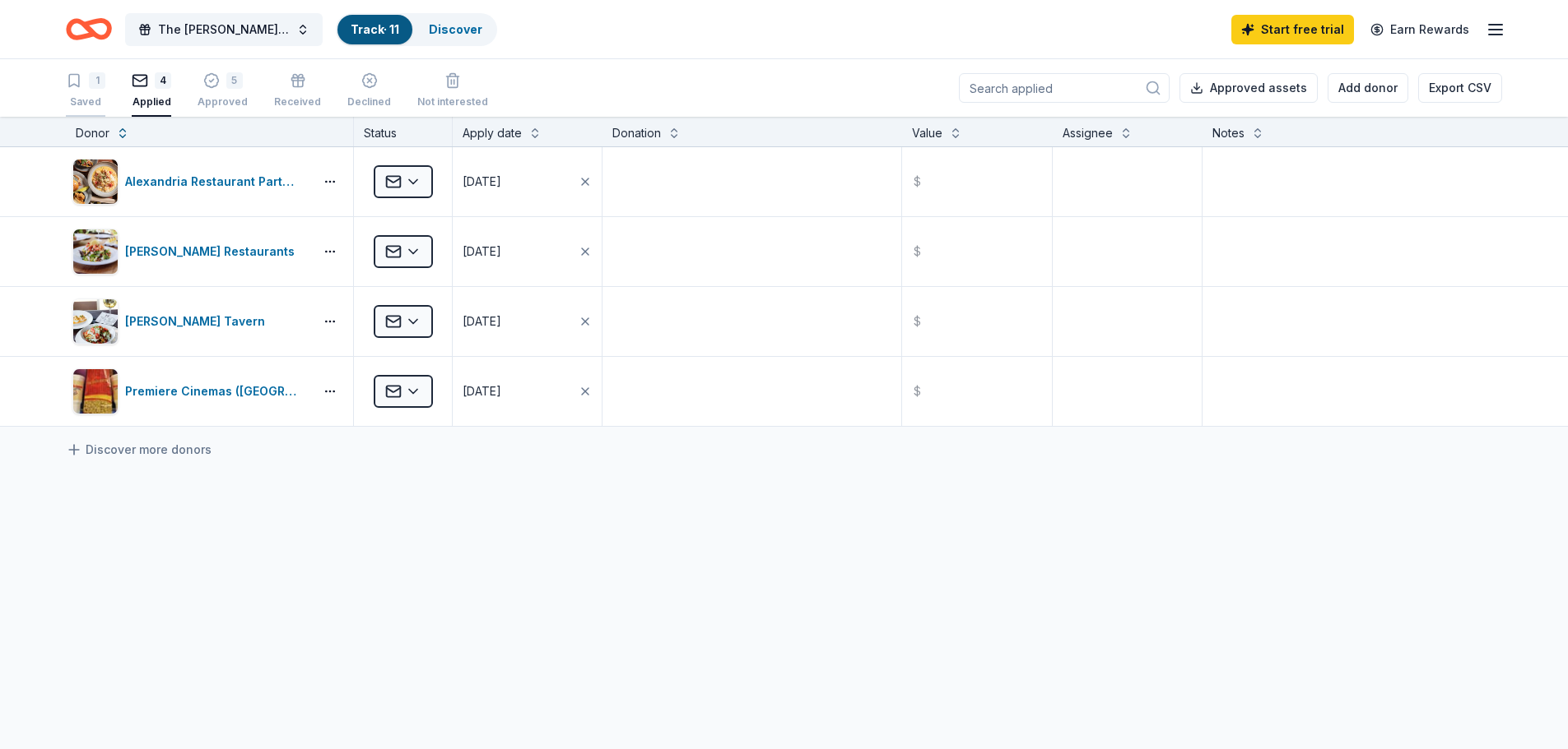
click at [89, 90] on div "1 Saved" at bounding box center [85, 91] width 39 height 36
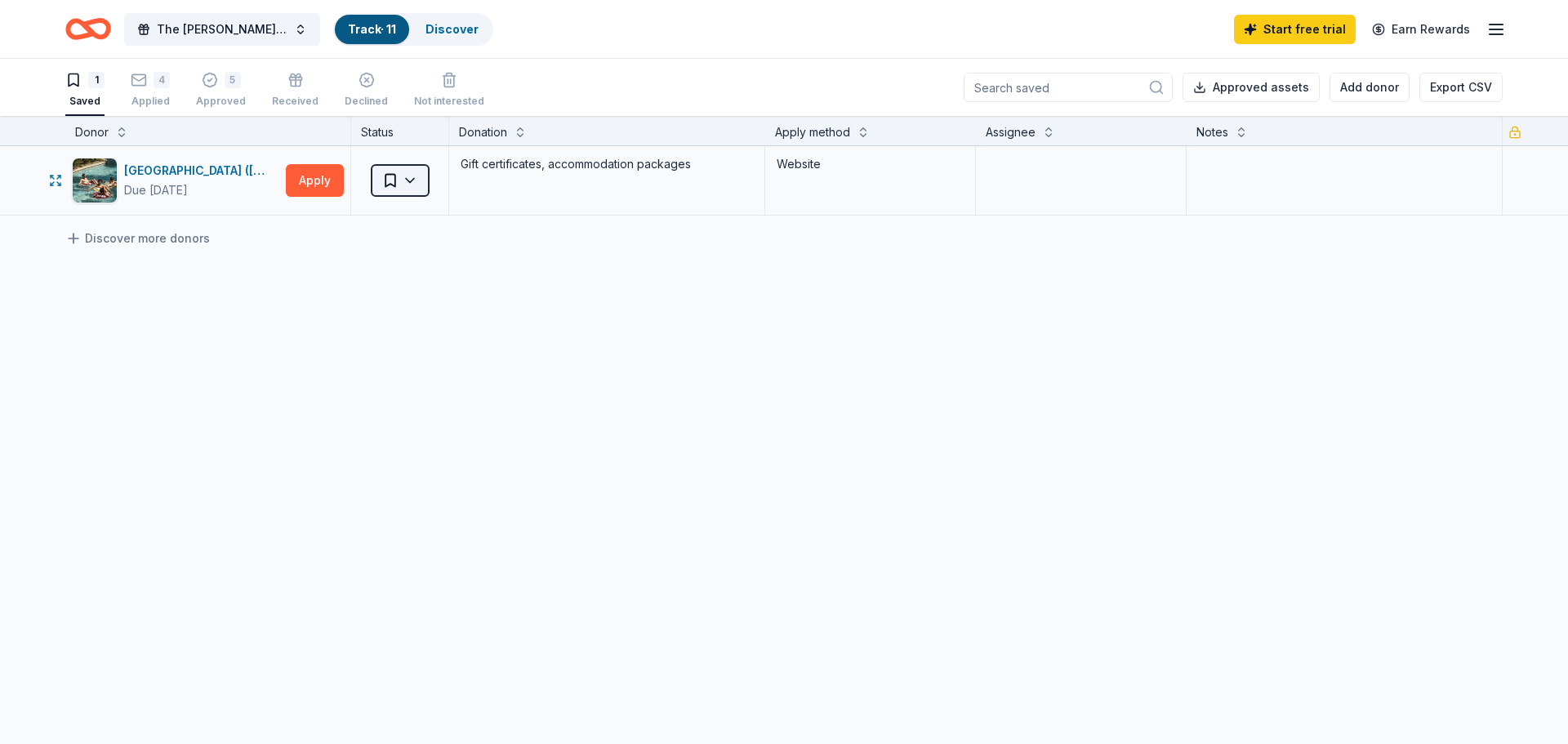
click at [403, 181] on html "The Russell Home 7th Annual "Enchanting Masquerade" Gala Track · 11 Discover St…" at bounding box center [784, 372] width 1568 height 744
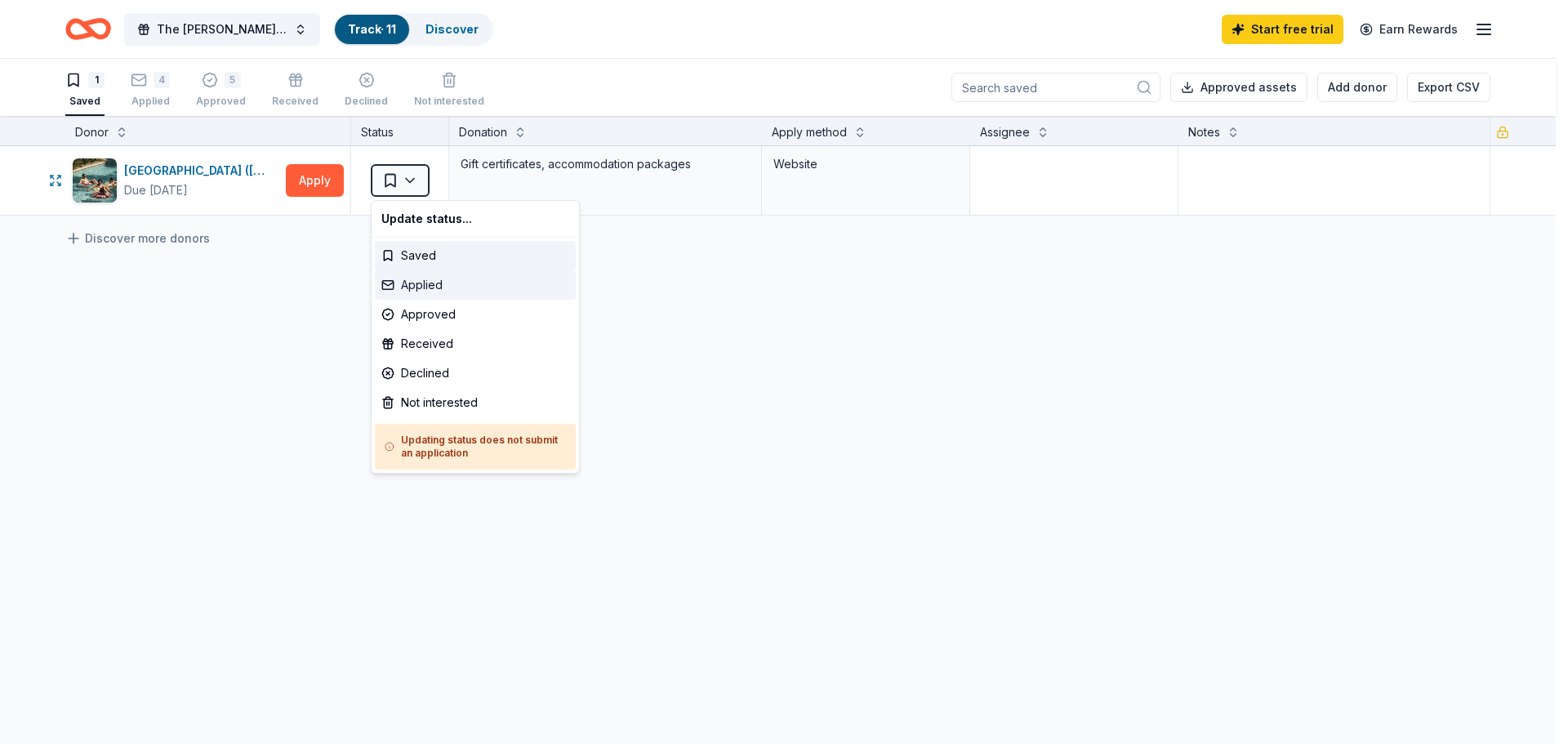
click at [427, 285] on div "Applied" at bounding box center [475, 285] width 201 height 30
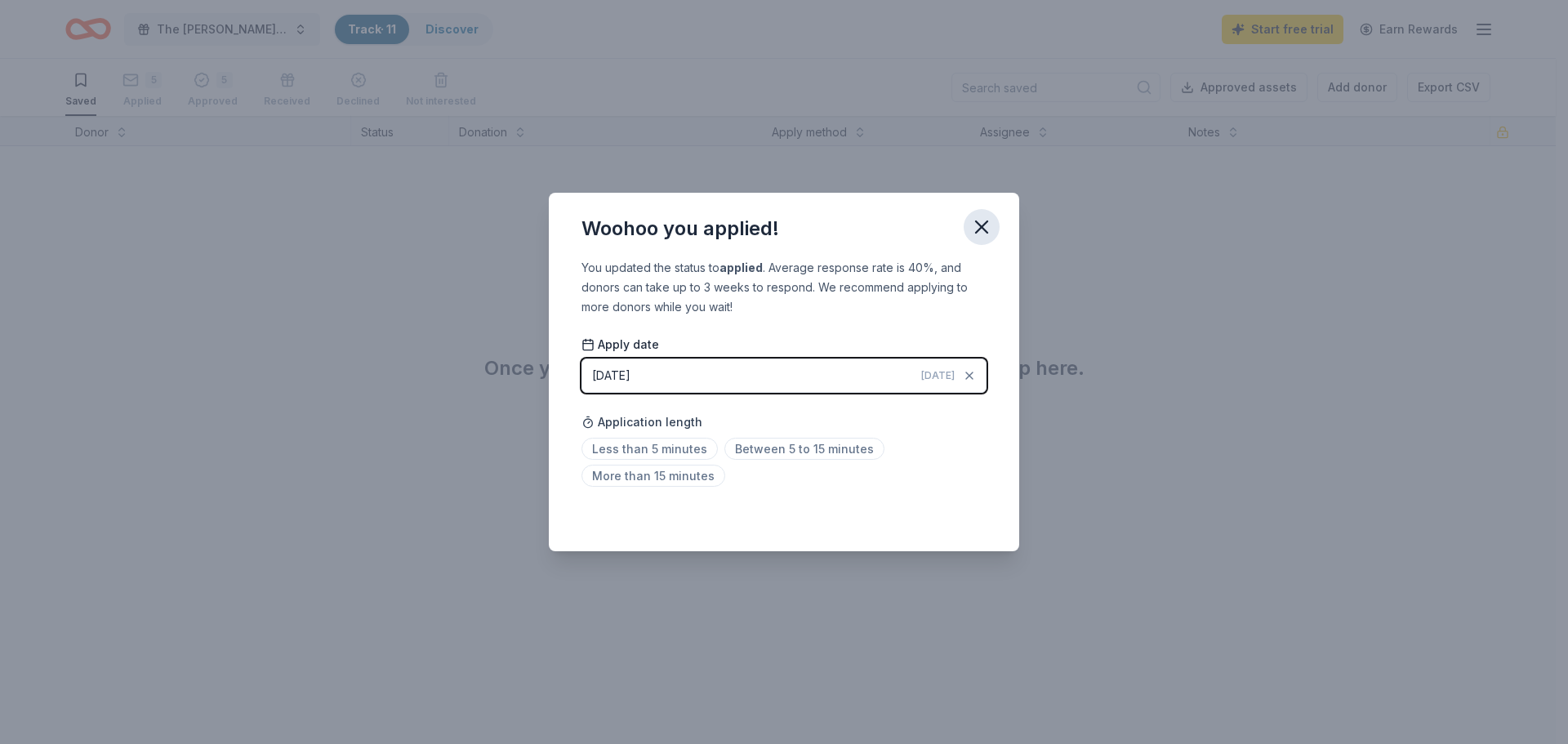
click at [981, 230] on icon "button" at bounding box center [981, 227] width 23 height 23
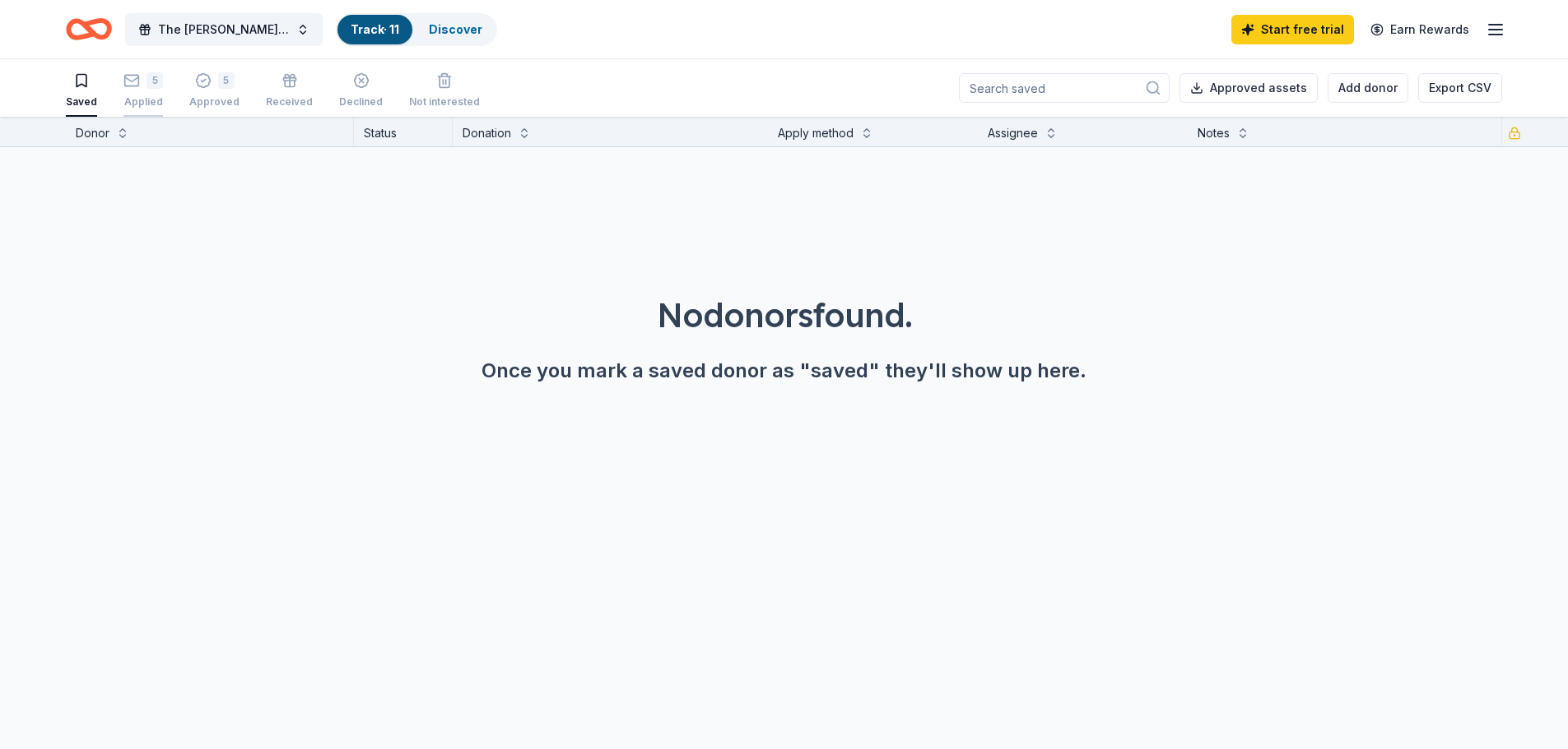
click at [131, 88] on div "Applied" at bounding box center [143, 95] width 39 height 13
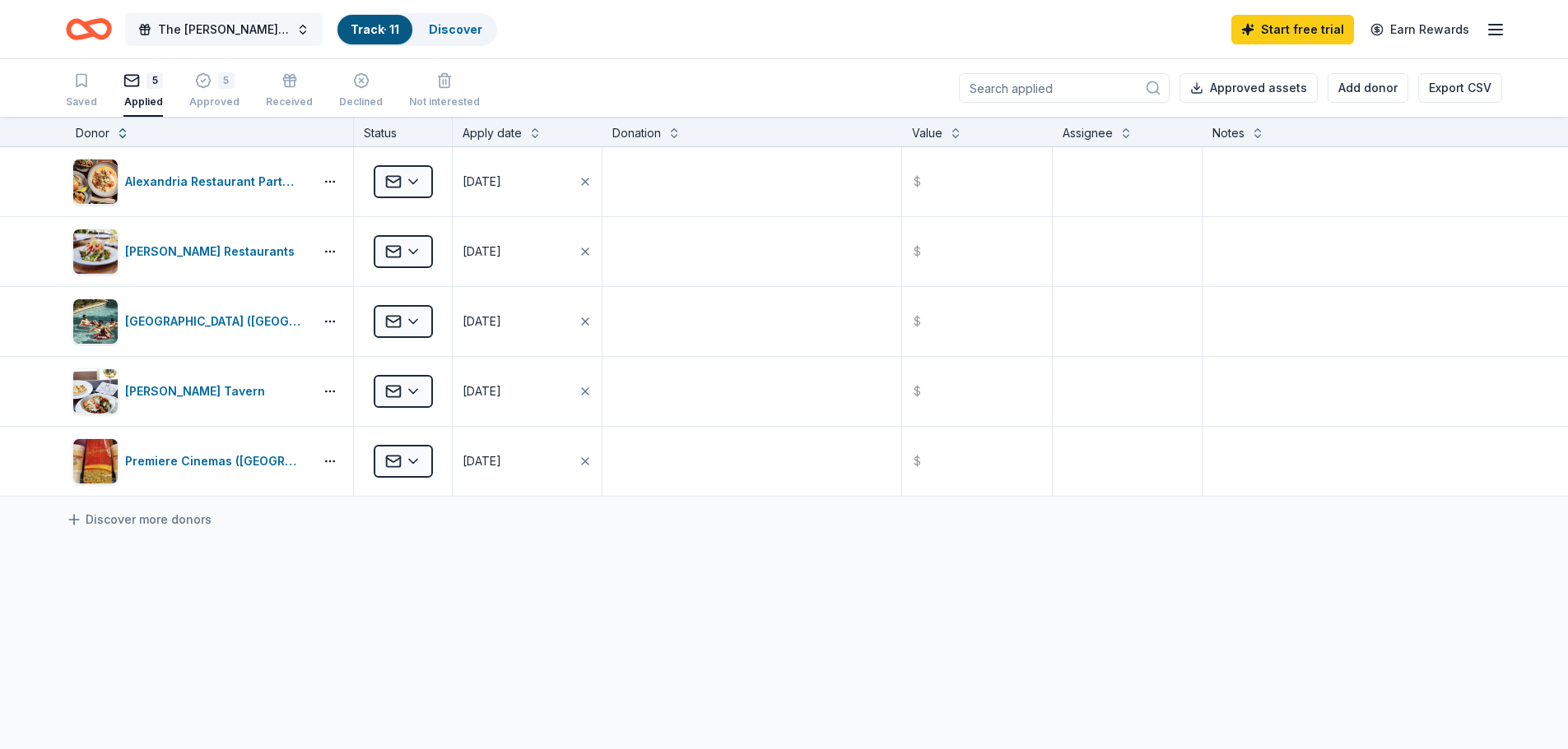
click at [201, 24] on span "The [PERSON_NAME] Home 7th Annual "Enchanting Masquerade" Gala" at bounding box center [224, 30] width 132 height 20
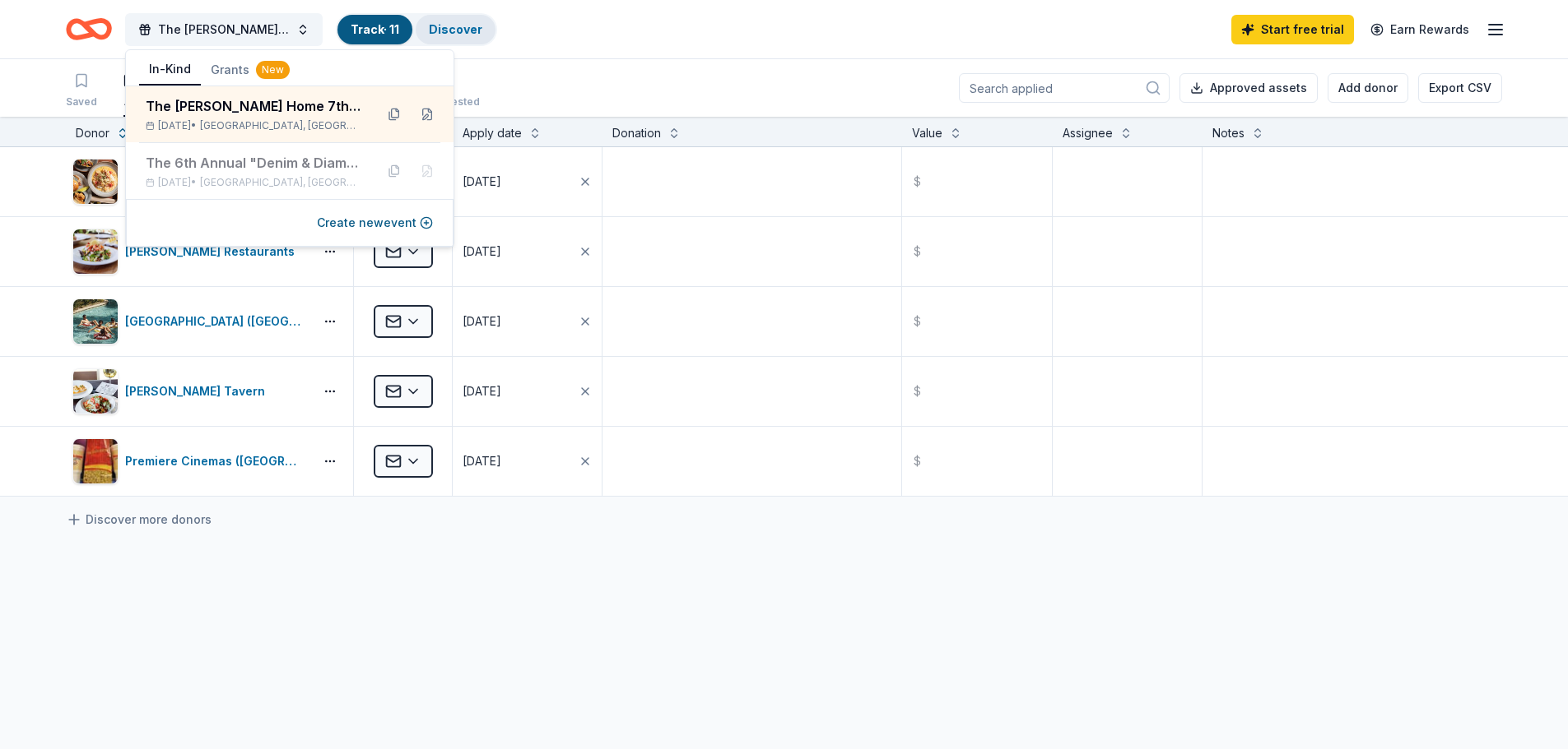
click at [454, 34] on link "Discover" at bounding box center [455, 28] width 54 height 14
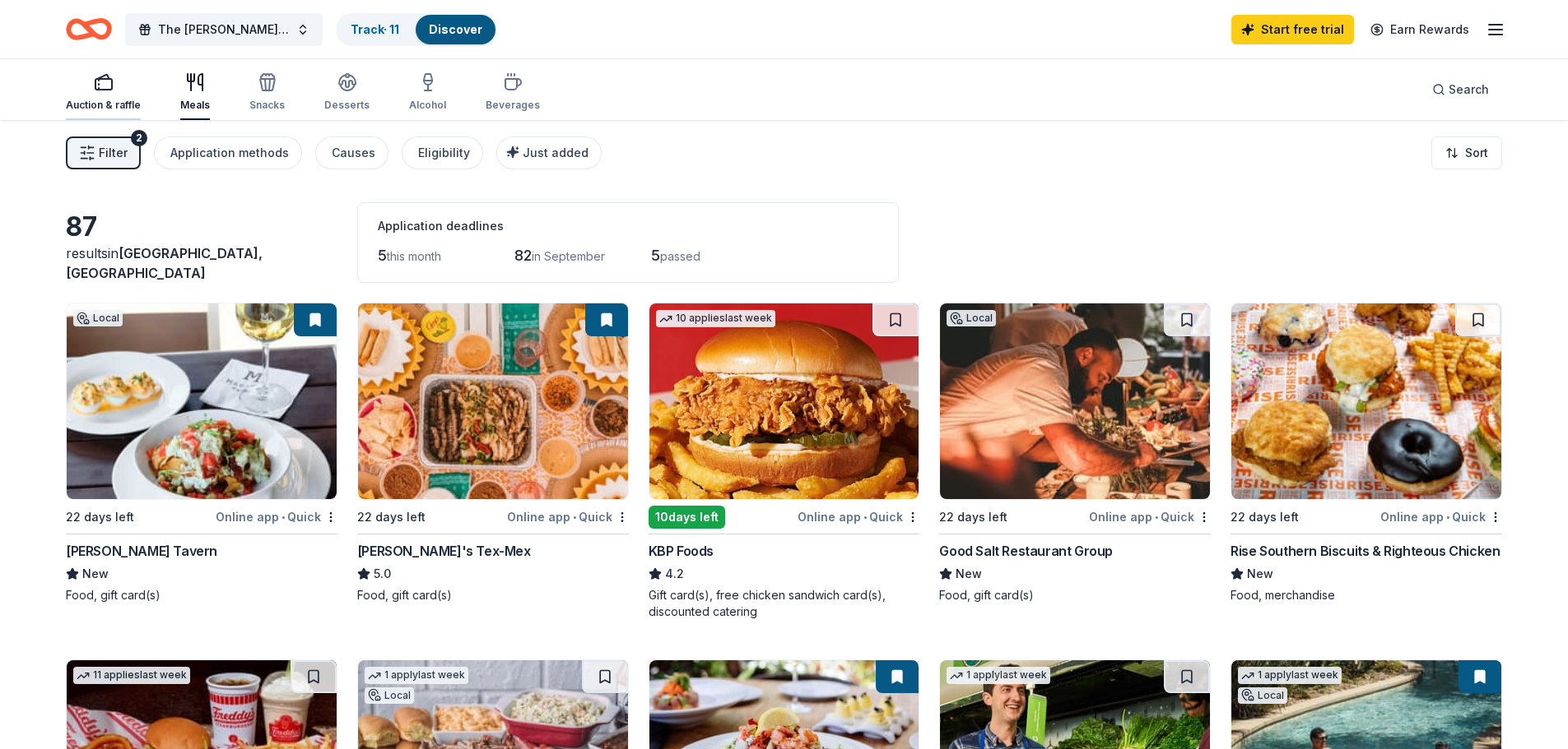
click at [118, 106] on div "Auction & raffle" at bounding box center [103, 105] width 75 height 13
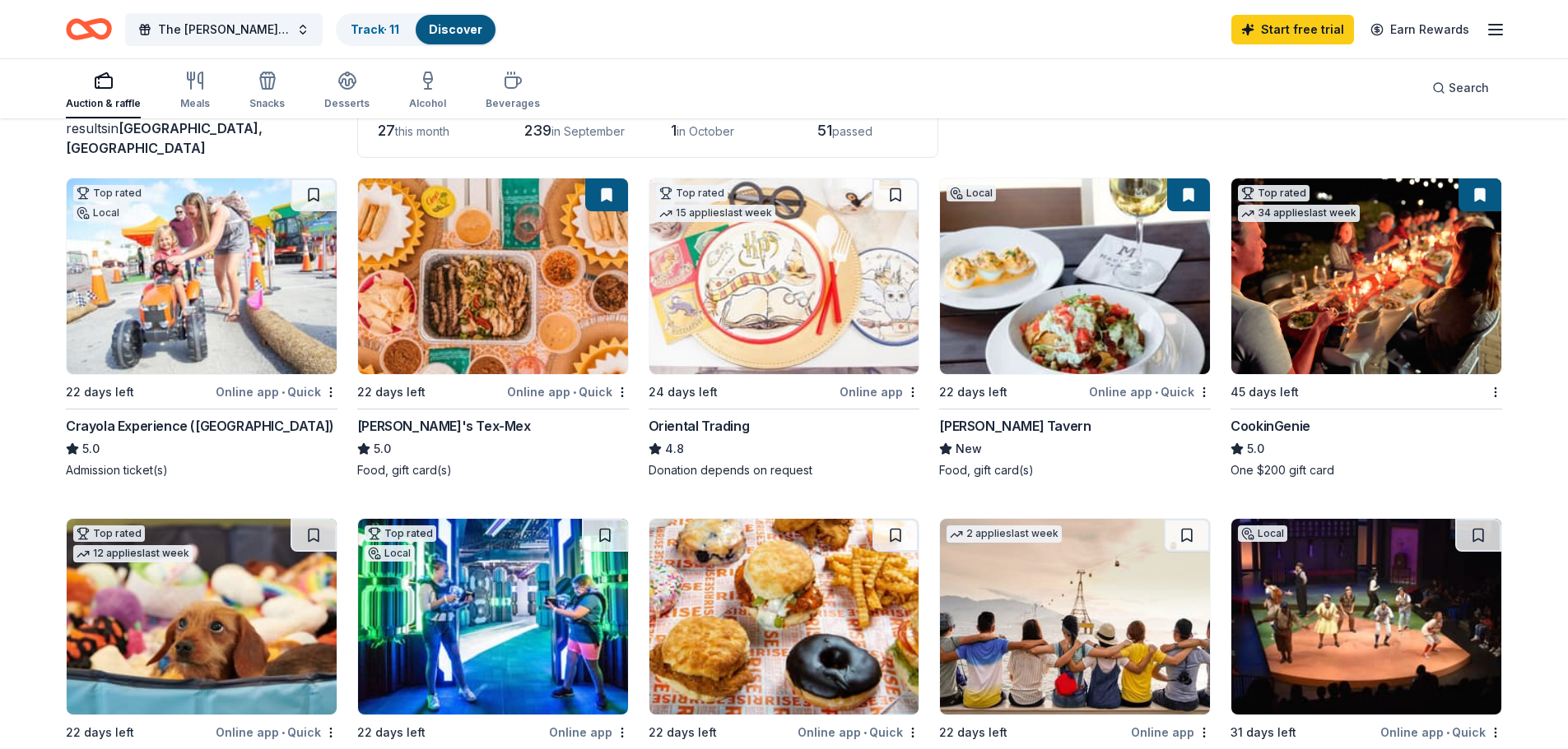
scroll to position [62, 0]
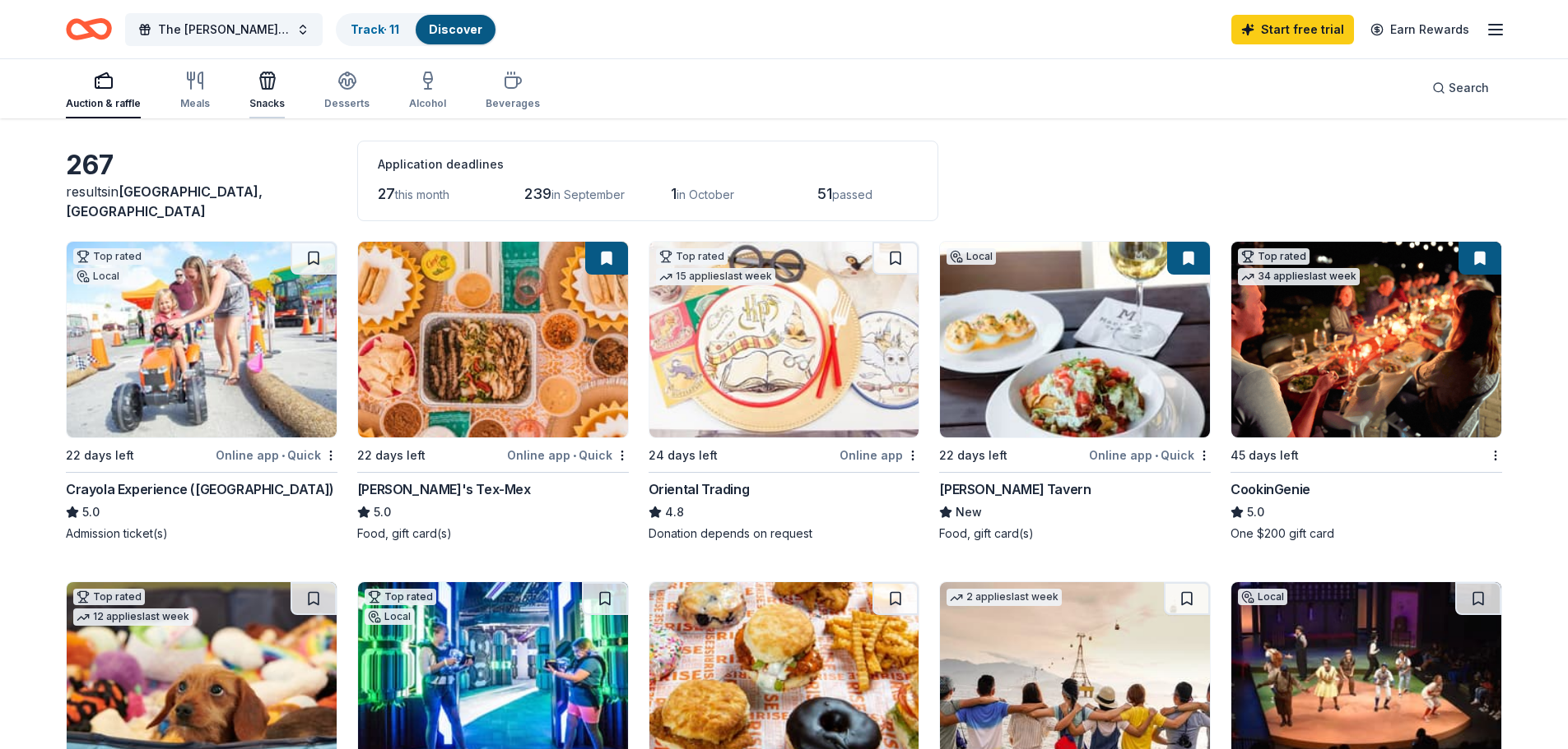
click at [262, 88] on icon "button" at bounding box center [268, 83] width 15 height 12
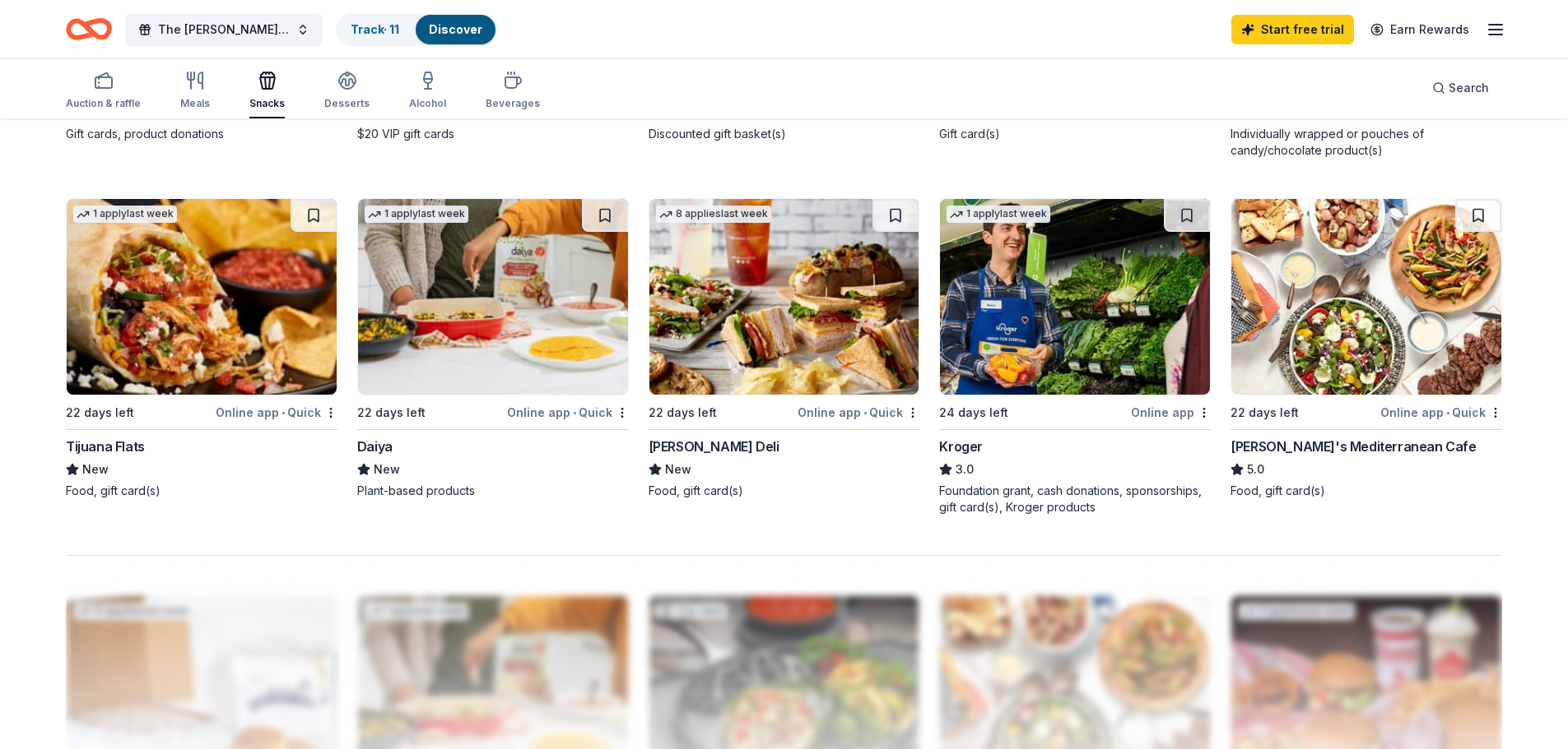
scroll to position [1151, 0]
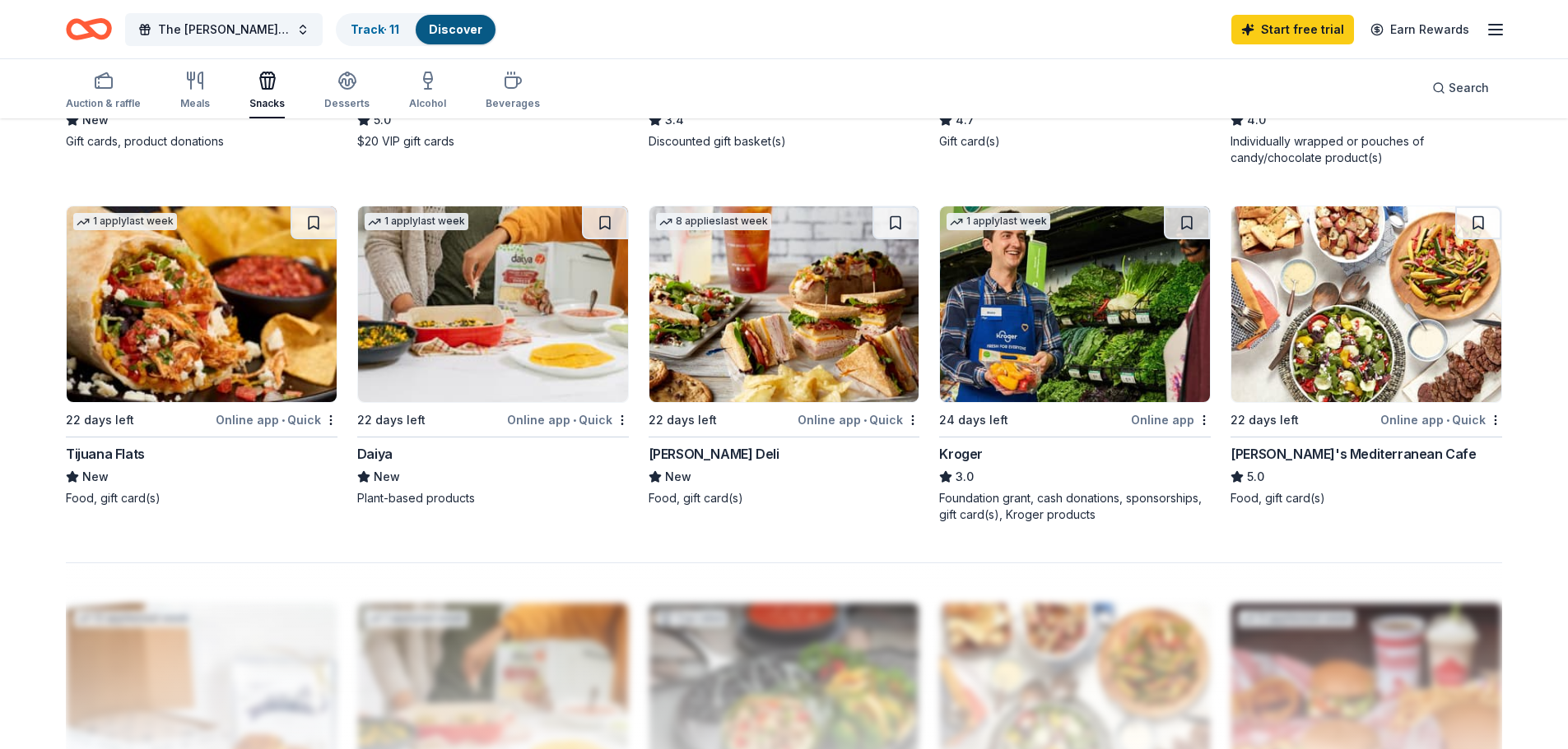
click at [168, 332] on img at bounding box center [201, 304] width 270 height 196
click at [149, 371] on img at bounding box center [201, 304] width 270 height 196
click at [361, 28] on link "Track · 12" at bounding box center [376, 28] width 51 height 14
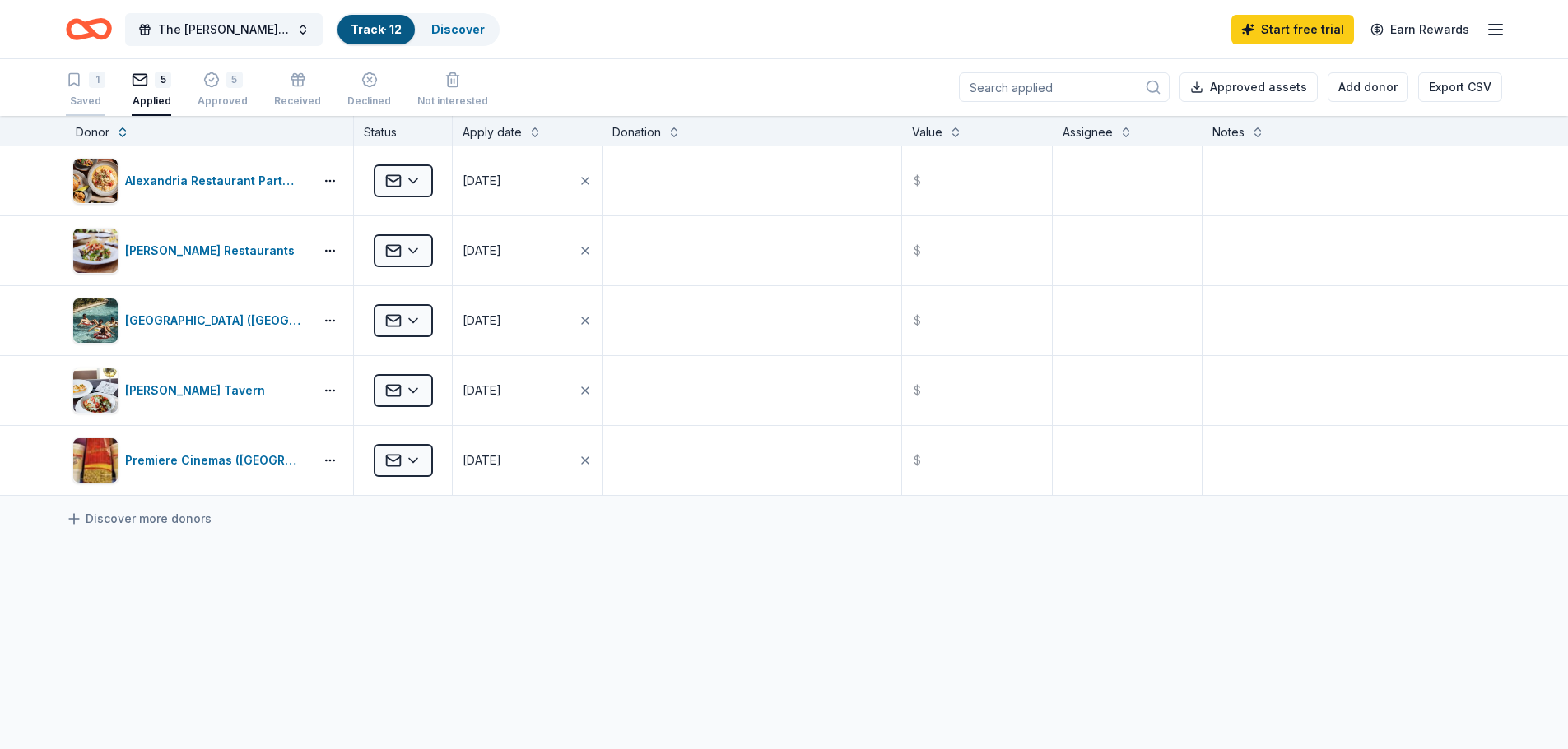
click at [80, 86] on icon "button" at bounding box center [74, 80] width 16 height 16
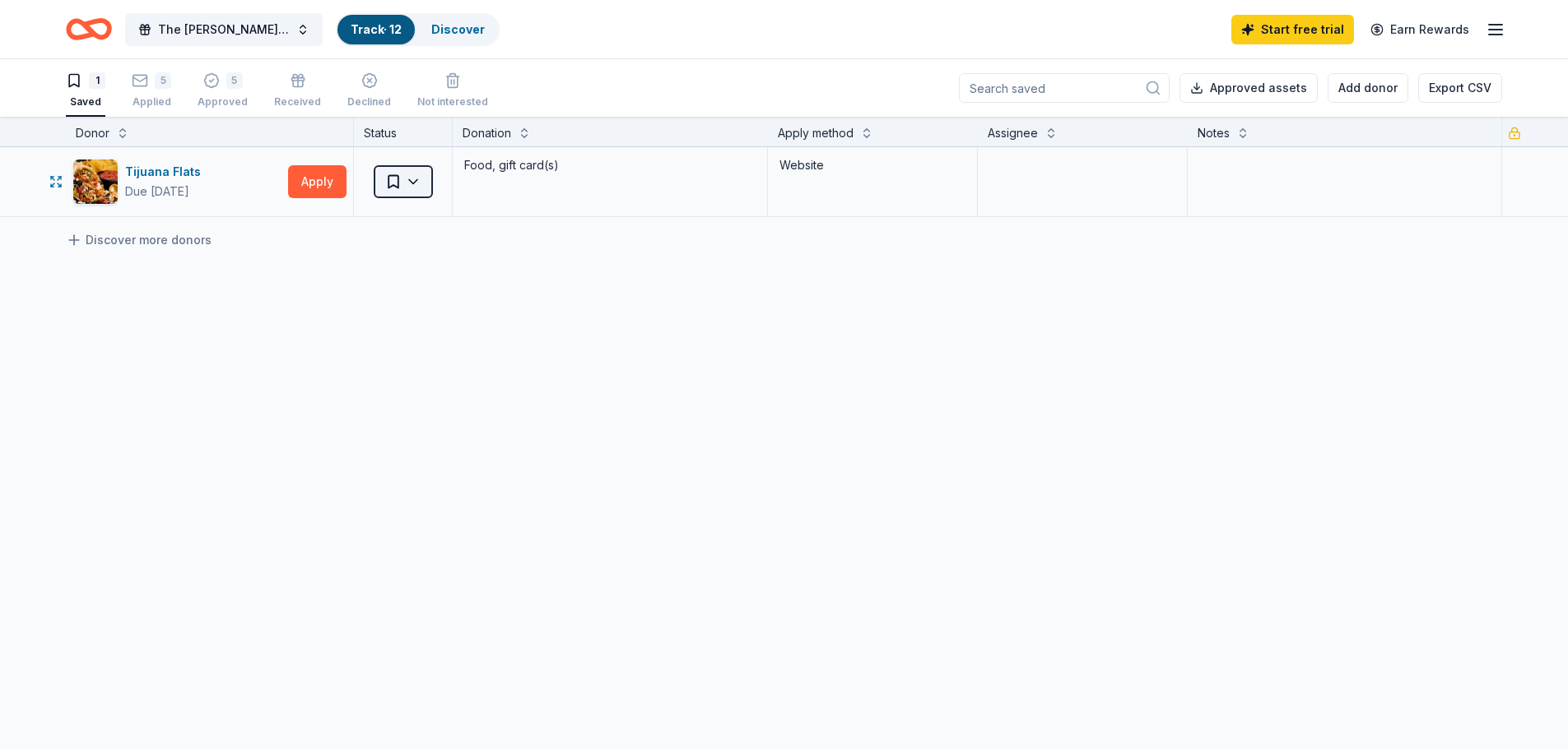
click at [400, 178] on html "The Russell Home 7th Annual "Enchanting Masquerade" Gala Track · 12 Discover St…" at bounding box center [784, 374] width 1568 height 749
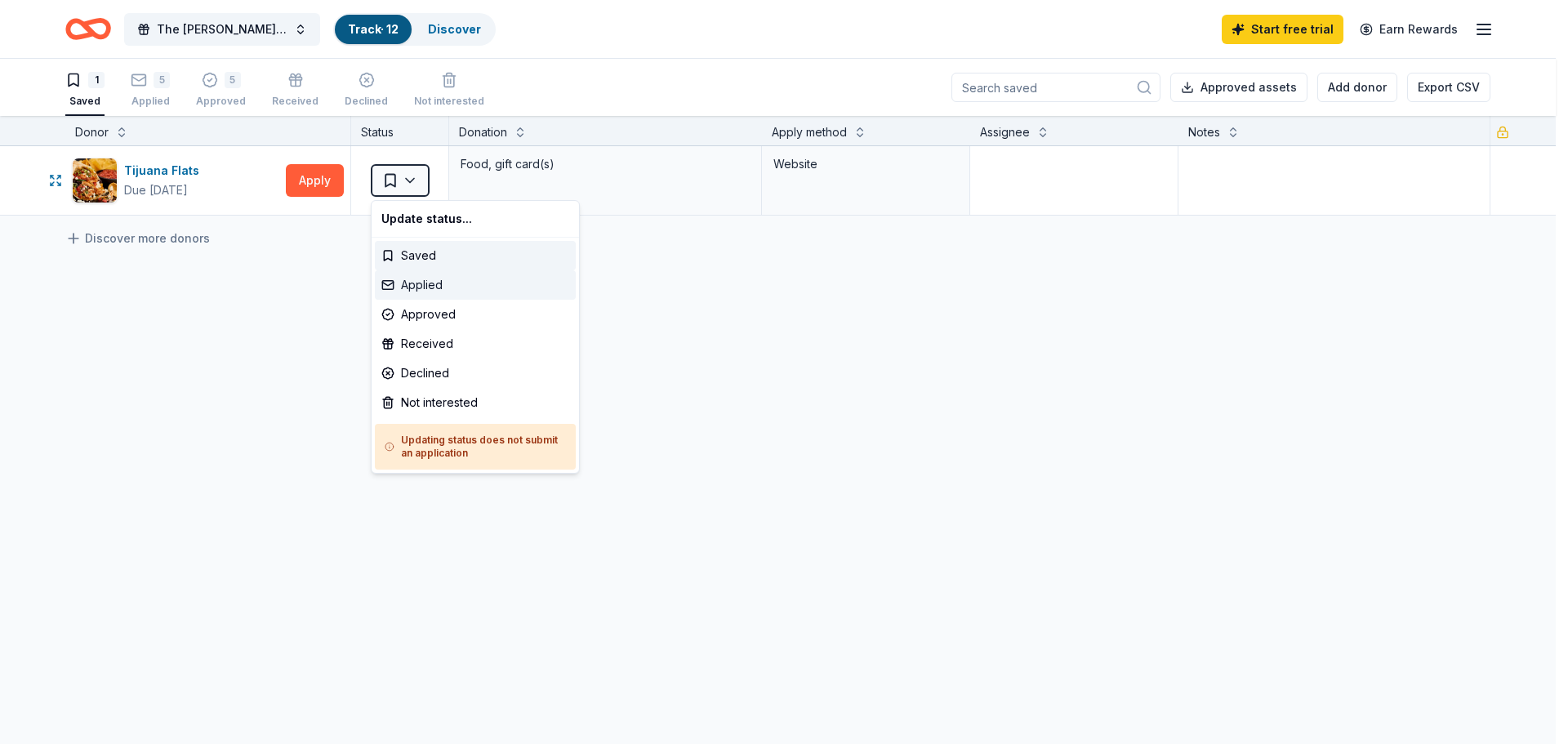
click at [420, 282] on div "Applied" at bounding box center [475, 285] width 201 height 30
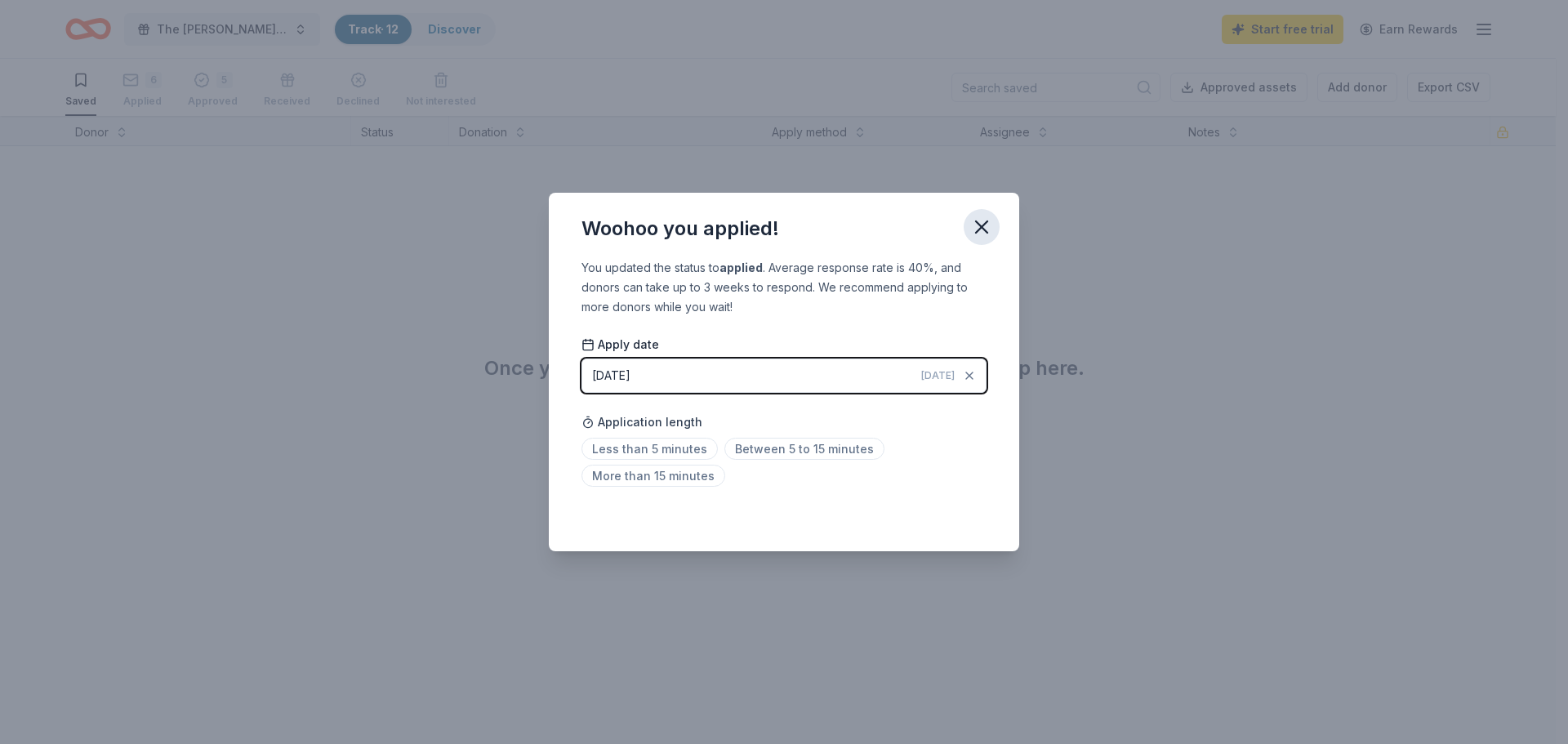
click at [980, 233] on icon "button" at bounding box center [981, 227] width 23 height 23
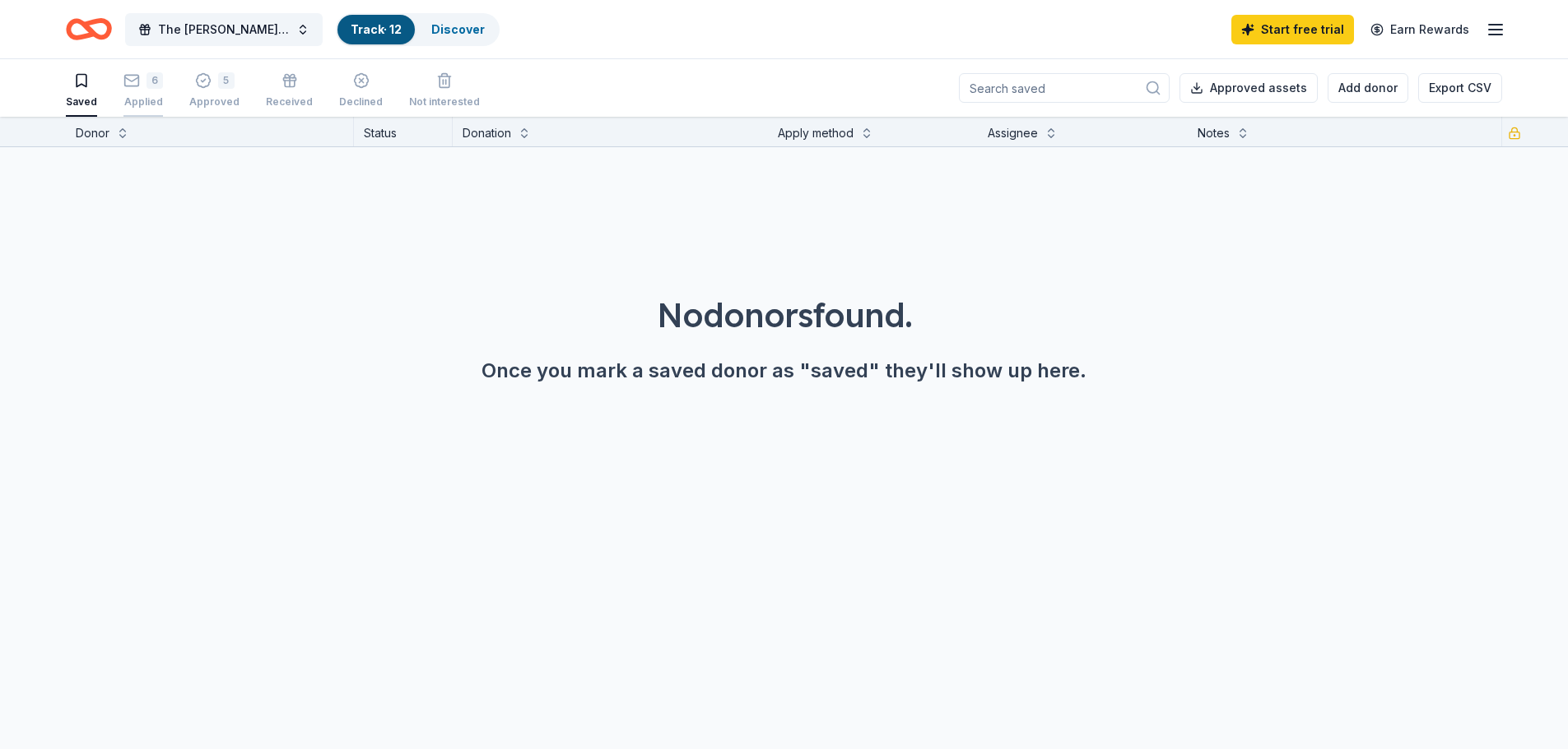
click at [149, 96] on div "Applied" at bounding box center [143, 93] width 39 height 13
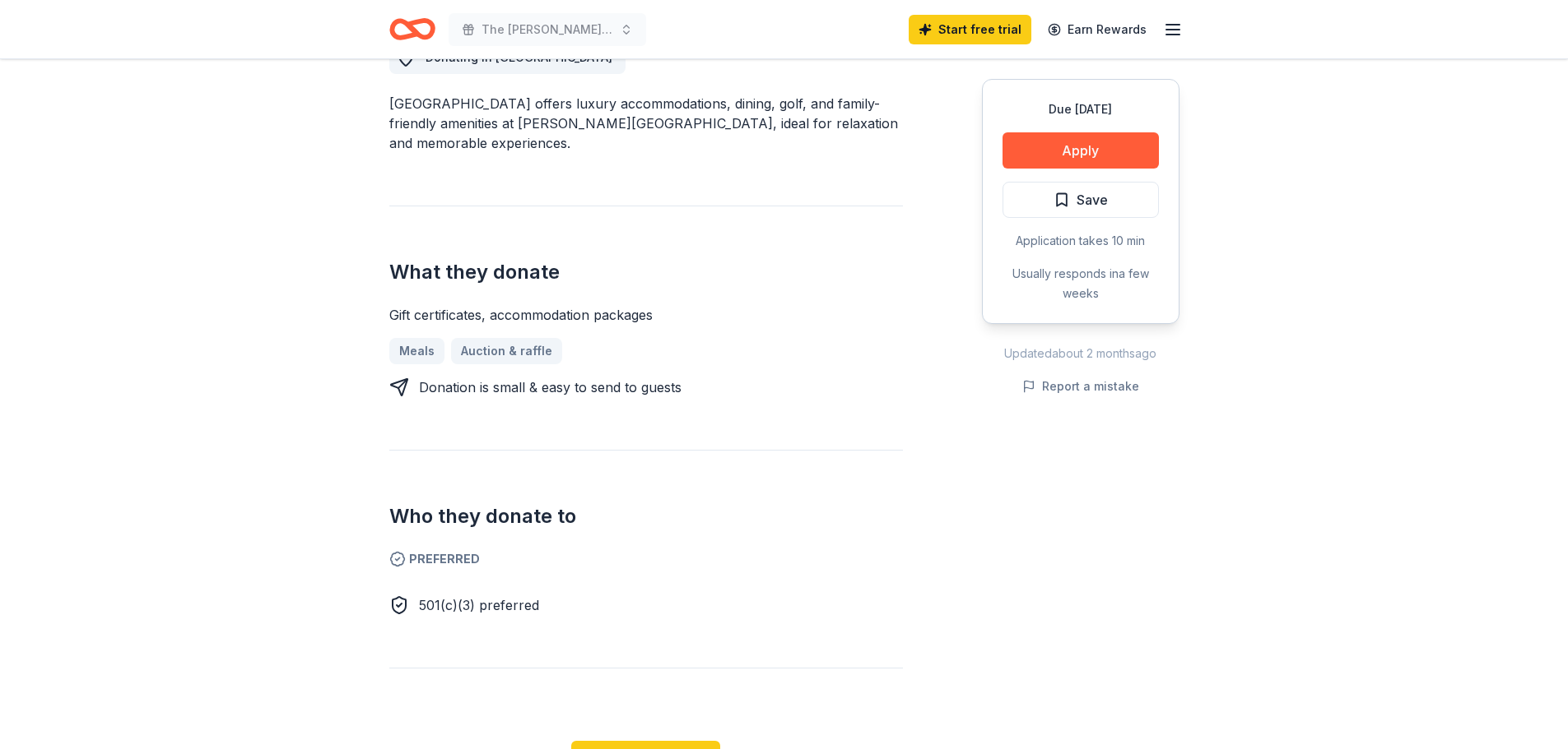
scroll to position [493, 0]
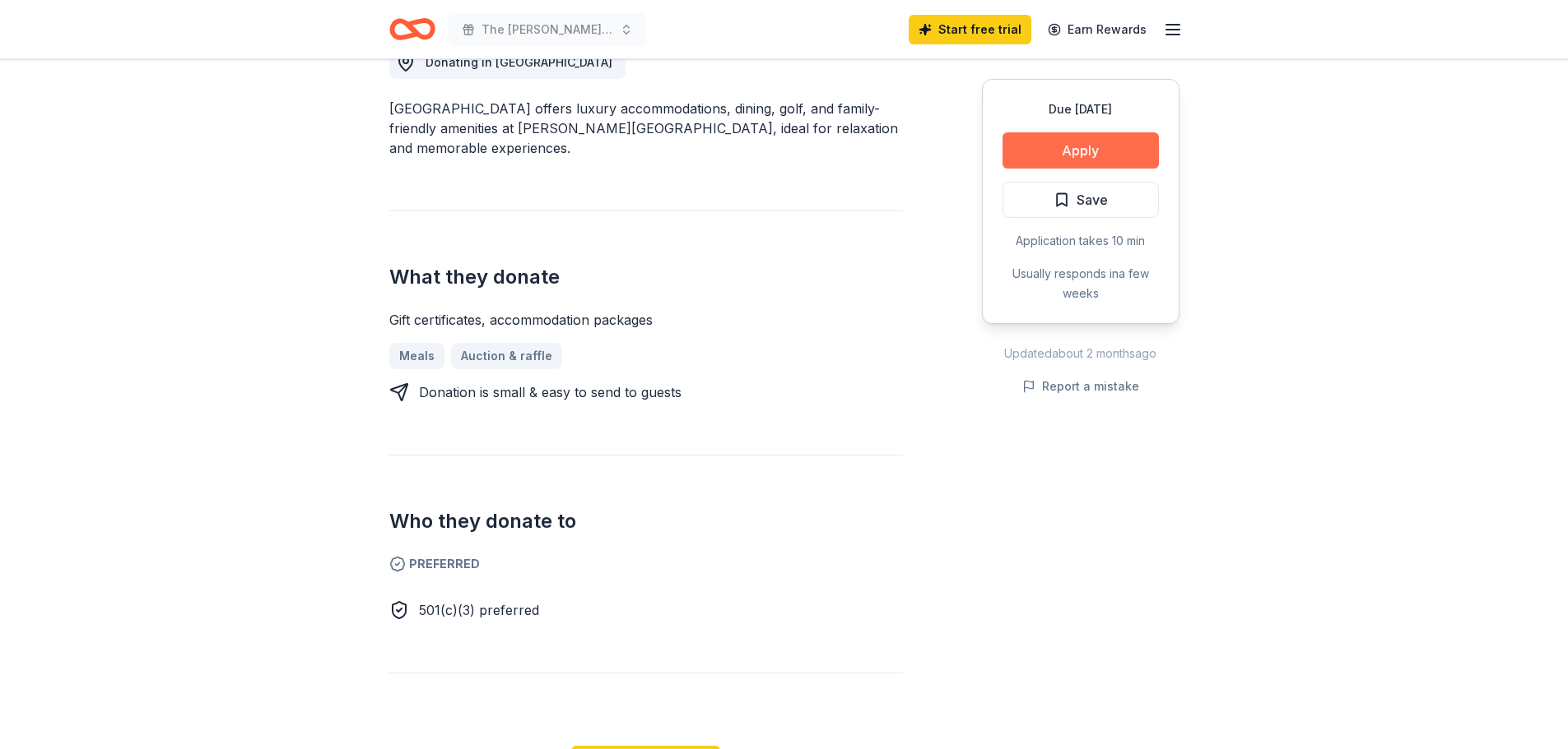
click at [1085, 156] on button "Apply" at bounding box center [1081, 151] width 157 height 36
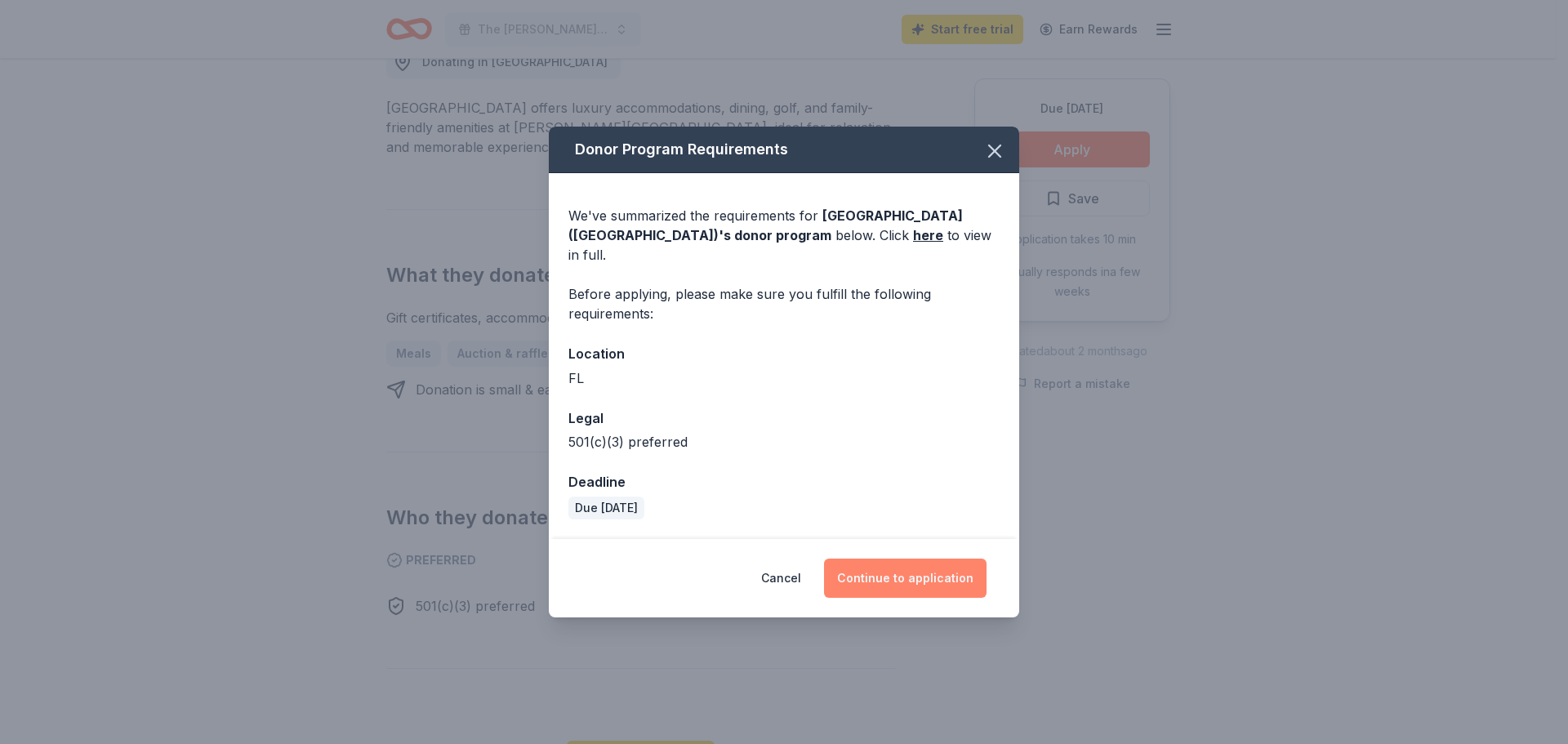
click at [916, 572] on button "Continue to application" at bounding box center [906, 578] width 163 height 39
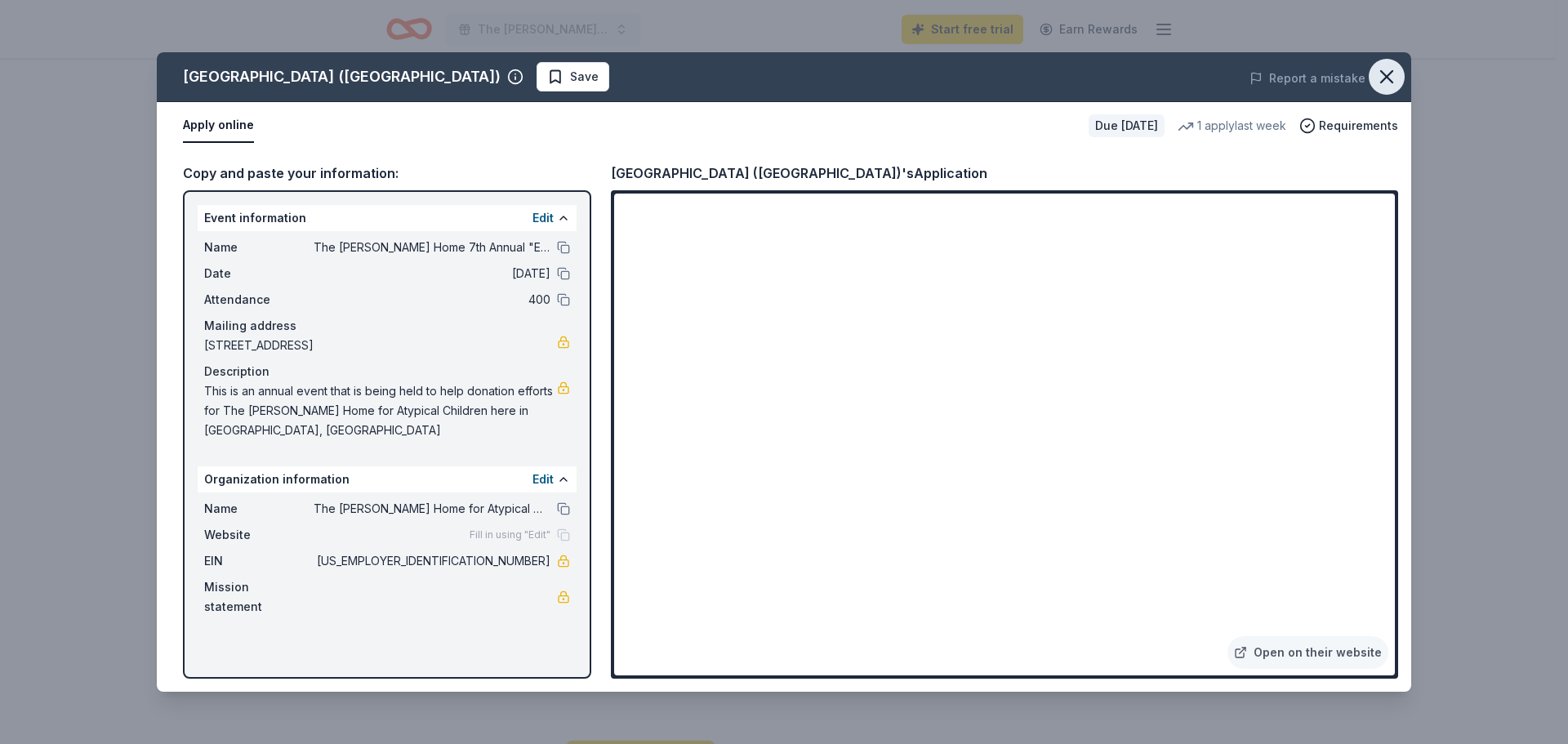
click at [1391, 80] on icon "button" at bounding box center [1386, 77] width 12 height 12
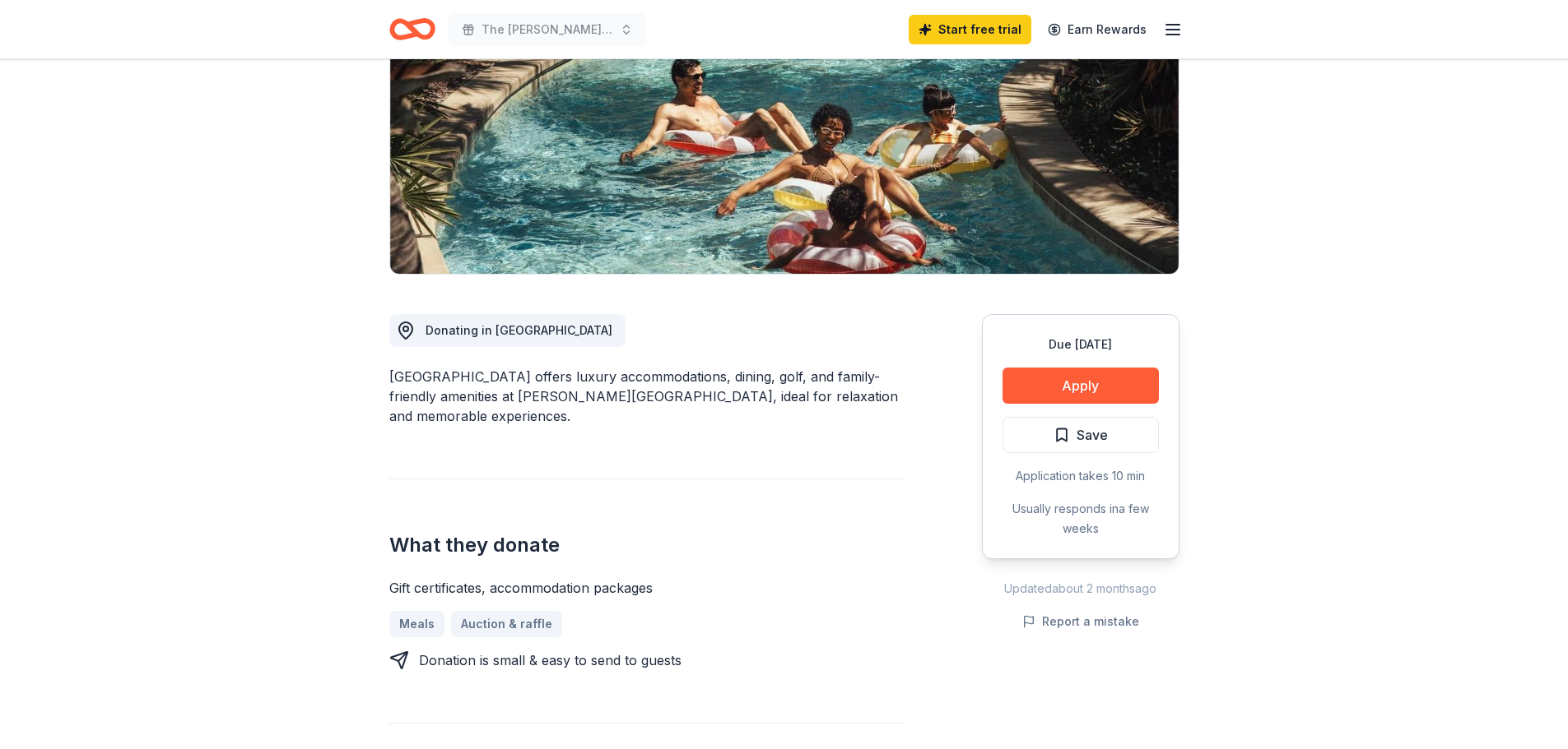
scroll to position [247, 0]
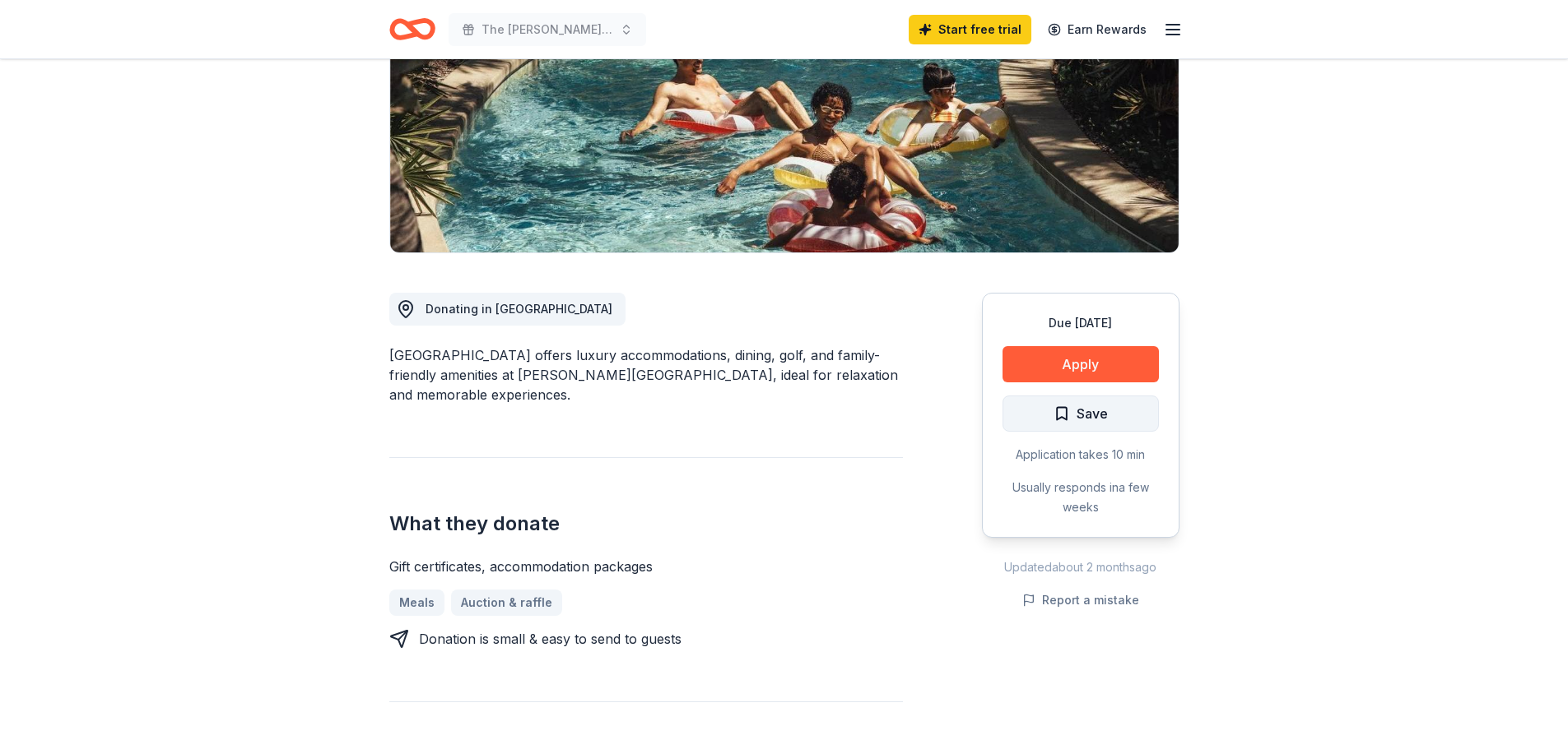
click at [1064, 411] on span "Save" at bounding box center [1081, 413] width 55 height 21
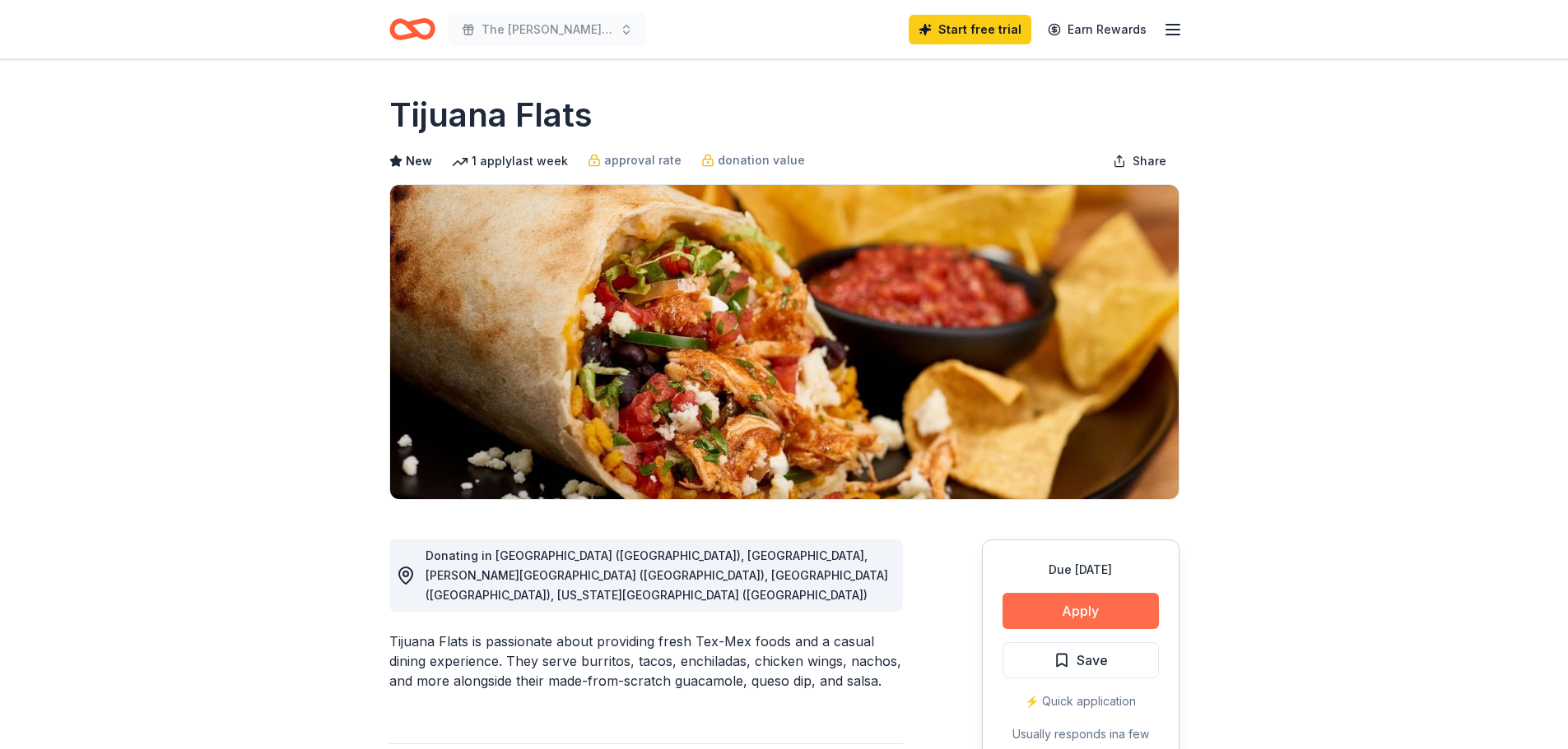
click at [1082, 607] on button "Apply" at bounding box center [1081, 612] width 157 height 36
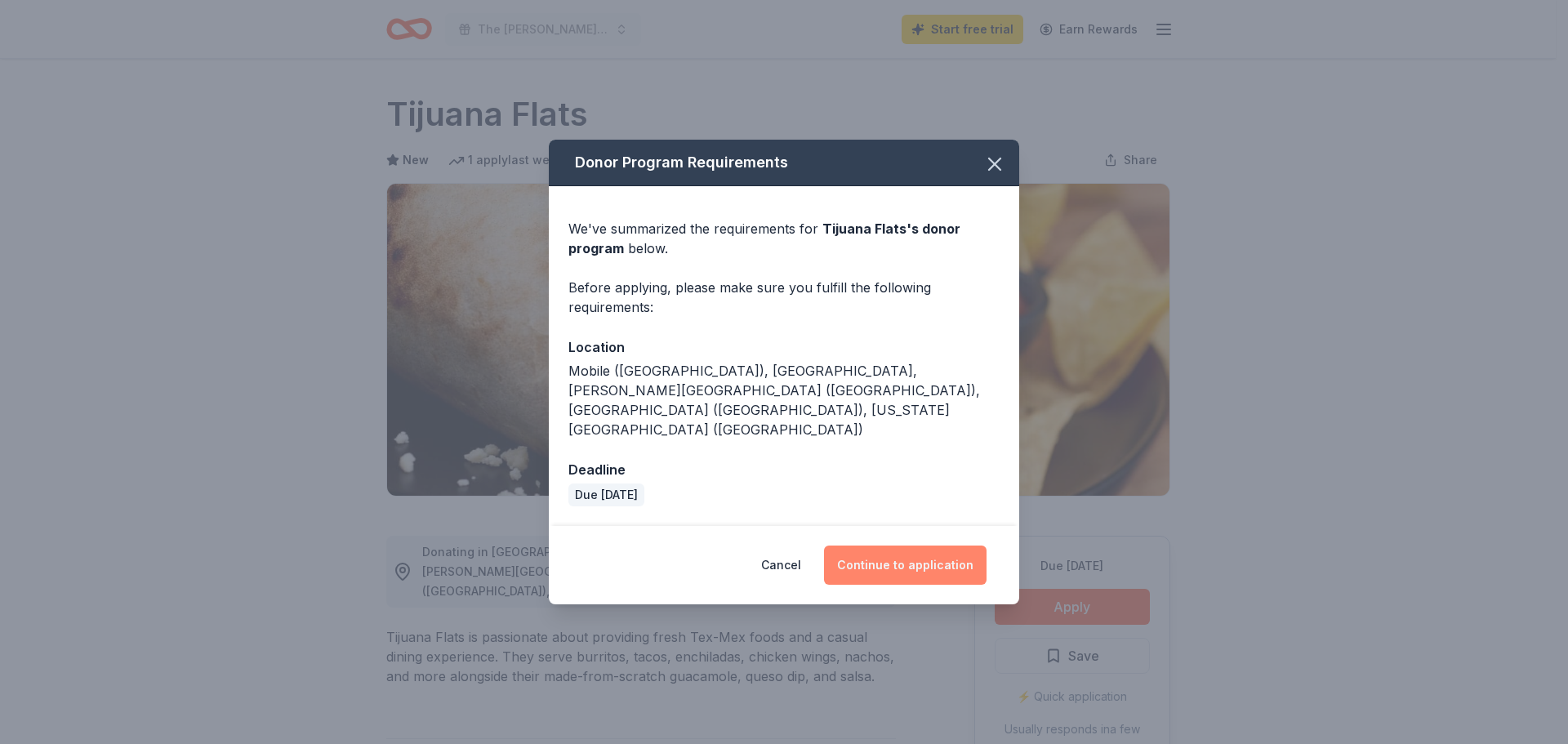
click at [891, 546] on button "Continue to application" at bounding box center [906, 565] width 163 height 39
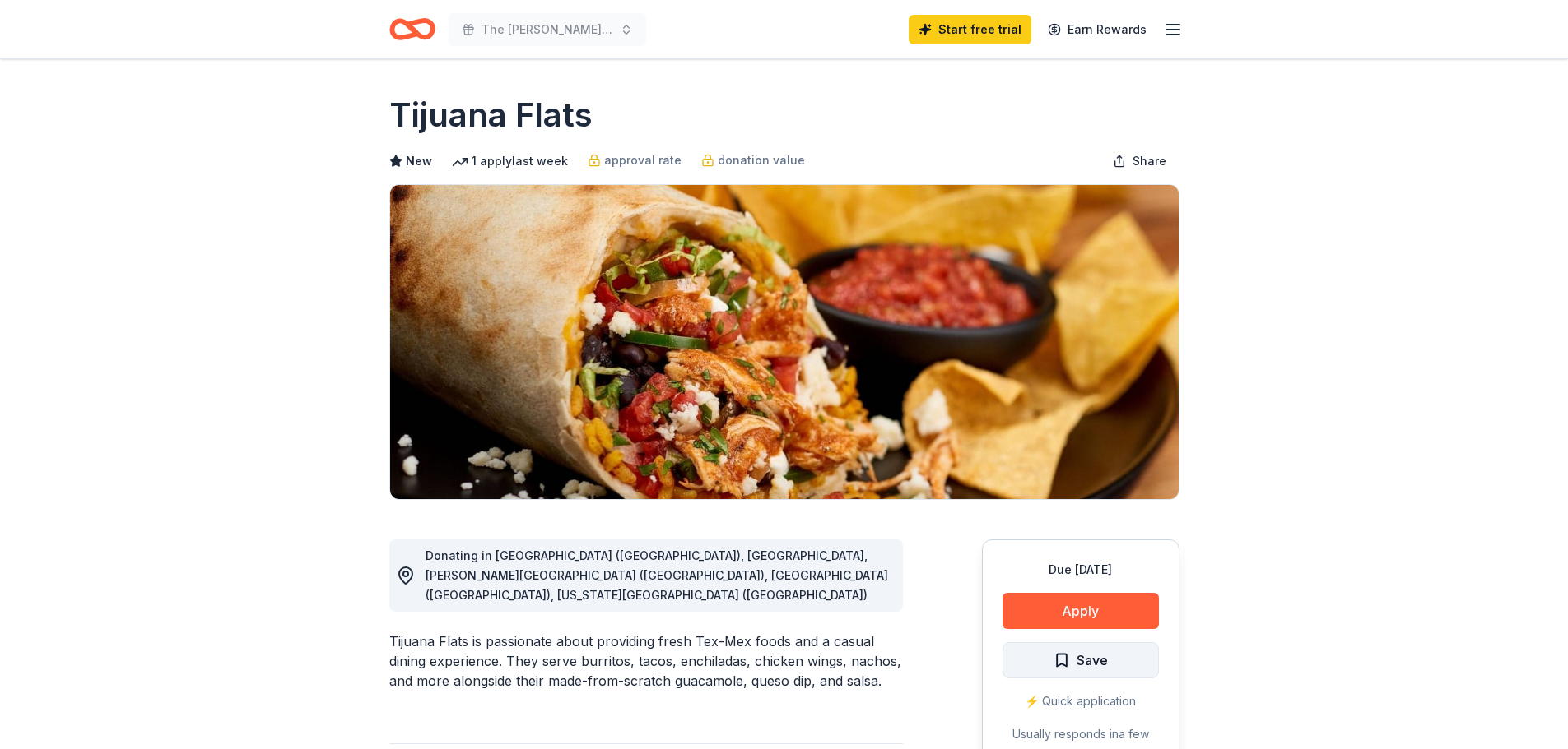
click at [1076, 658] on span "Save" at bounding box center [1092, 660] width 31 height 21
